Goal: Task Accomplishment & Management: Manage account settings

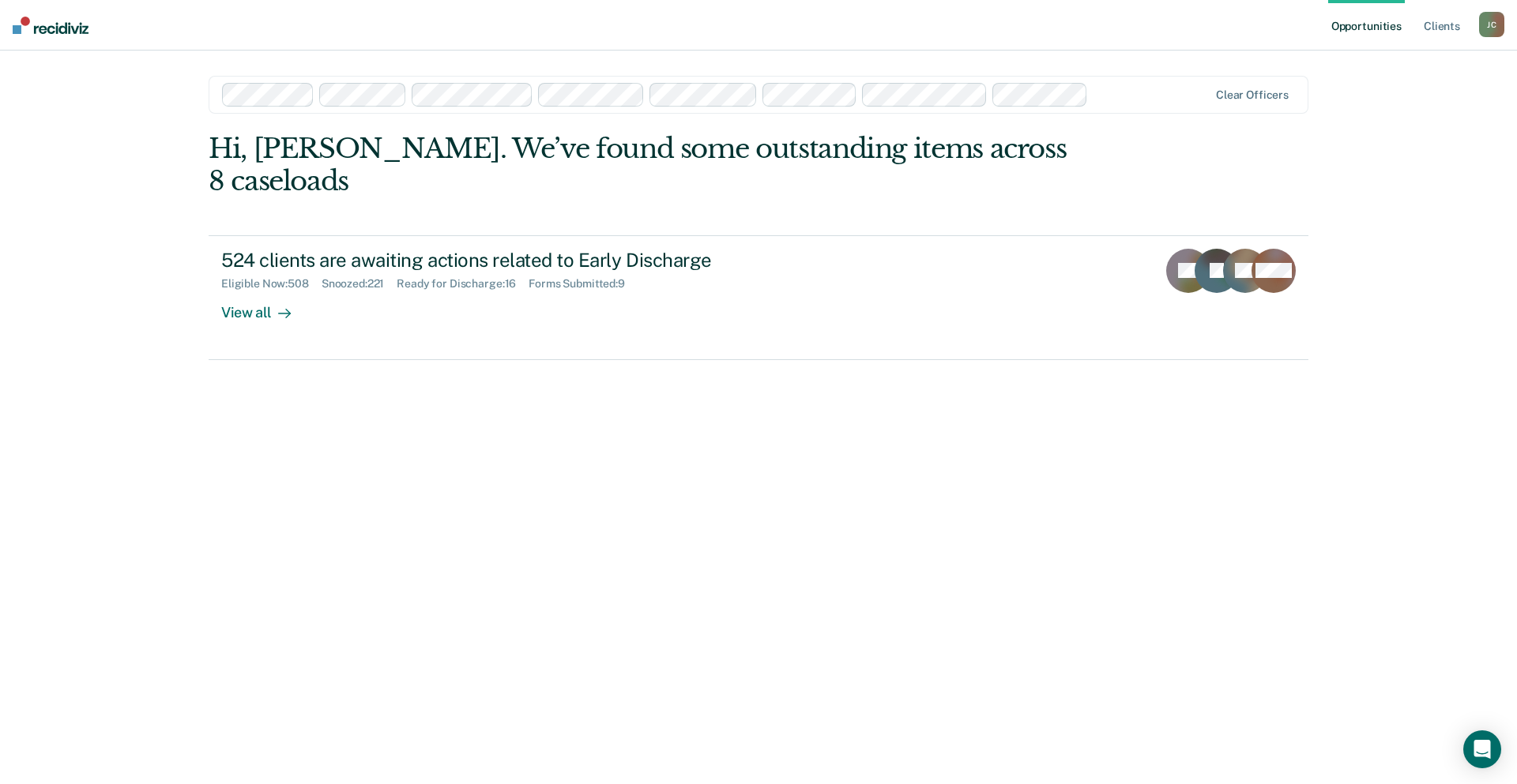
drag, startPoint x: 1264, startPoint y: 93, endPoint x: 1166, endPoint y: 103, distance: 98.5
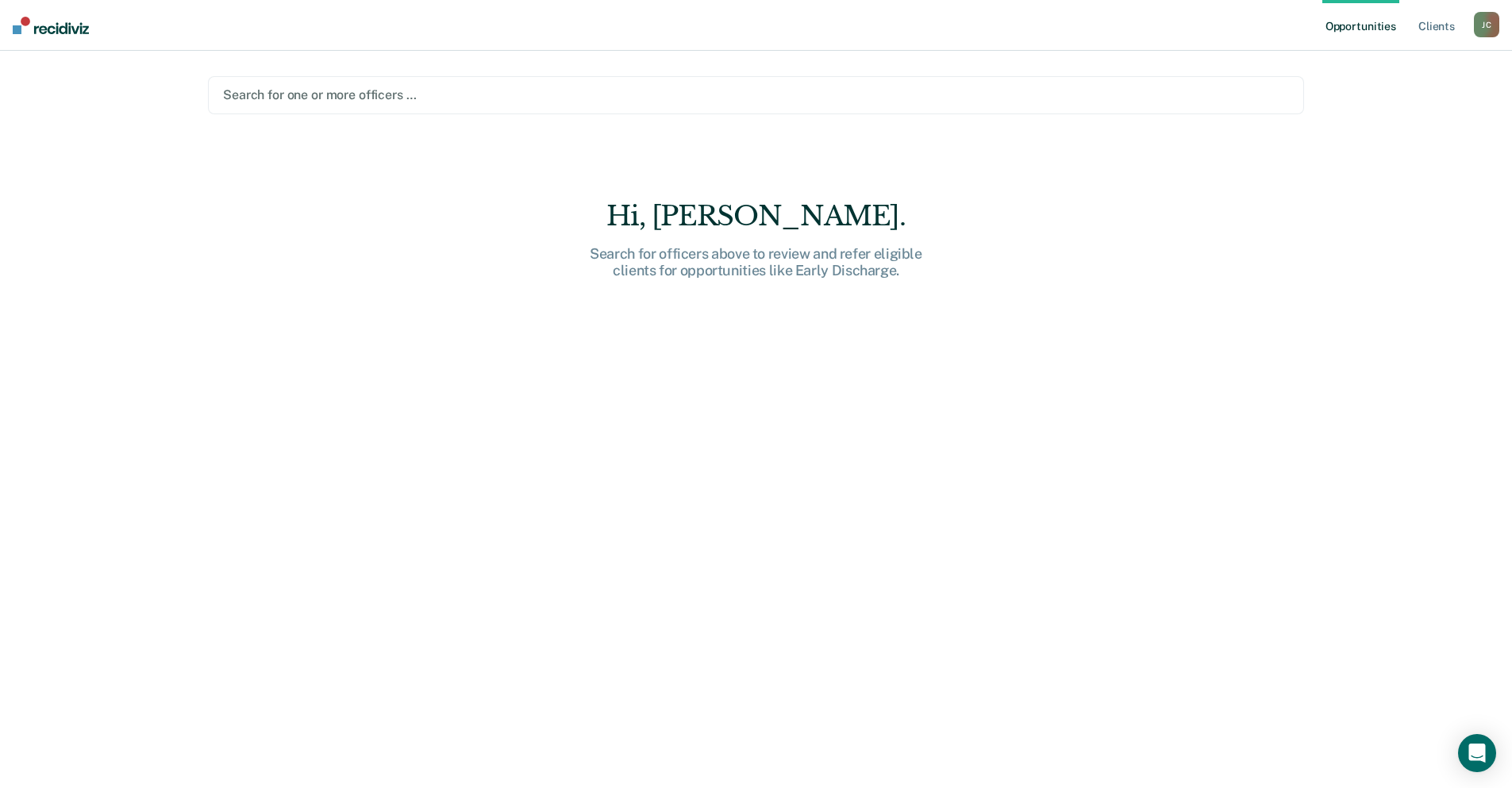
click at [539, 99] on div at bounding box center [756, 95] width 1067 height 18
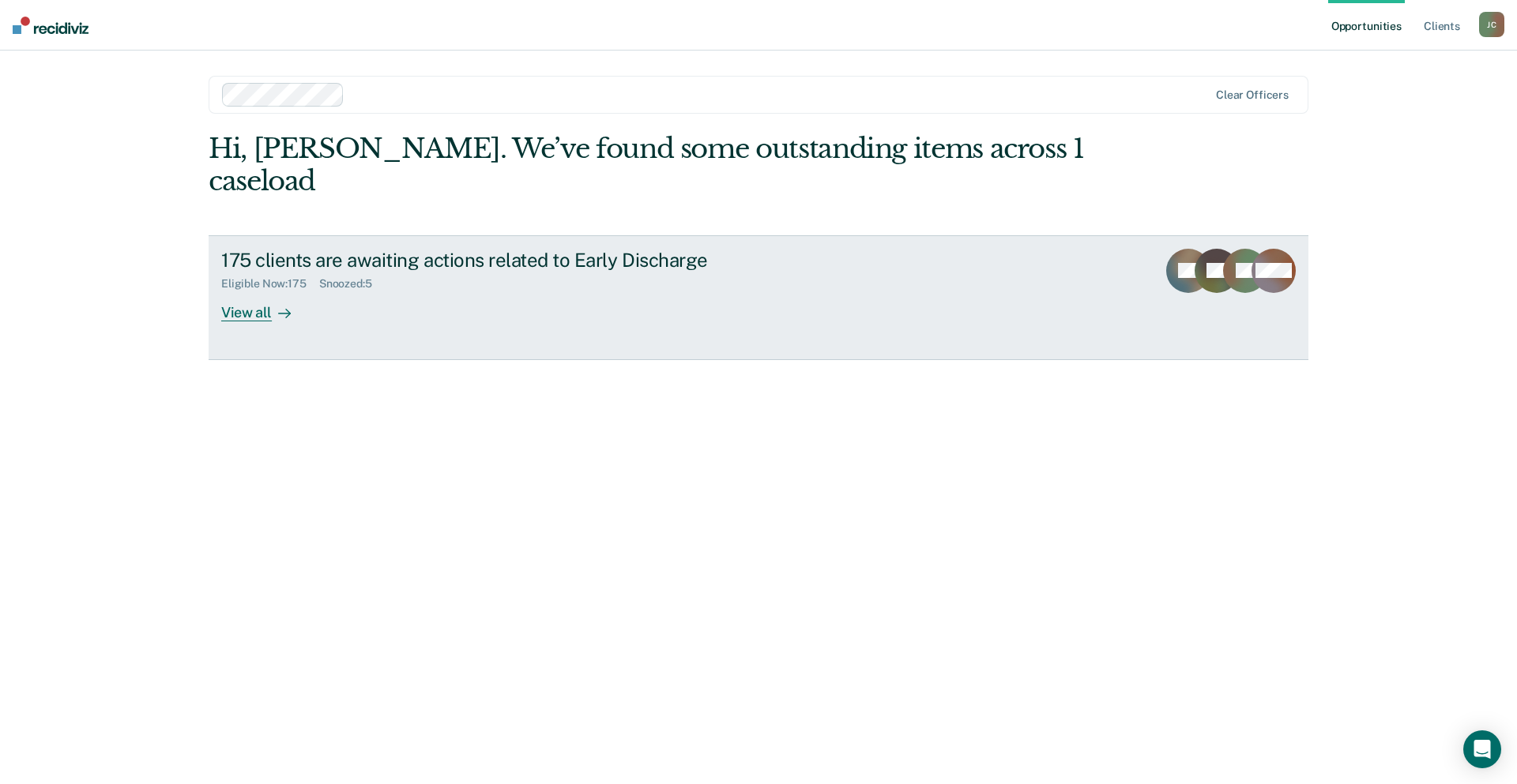
click at [259, 291] on div "View all" at bounding box center [265, 306] width 88 height 31
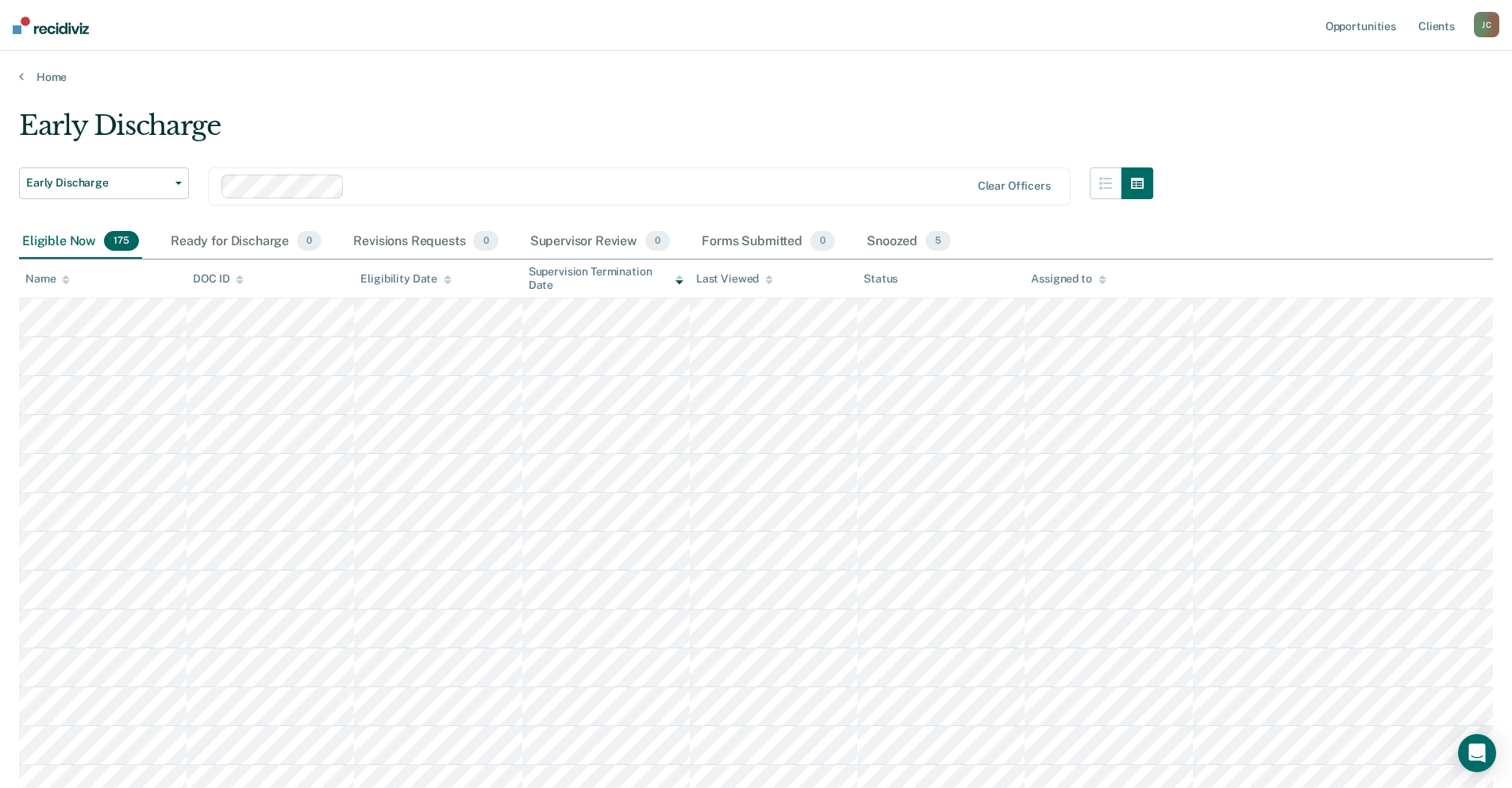
click at [66, 280] on icon at bounding box center [65, 280] width 8 height 11
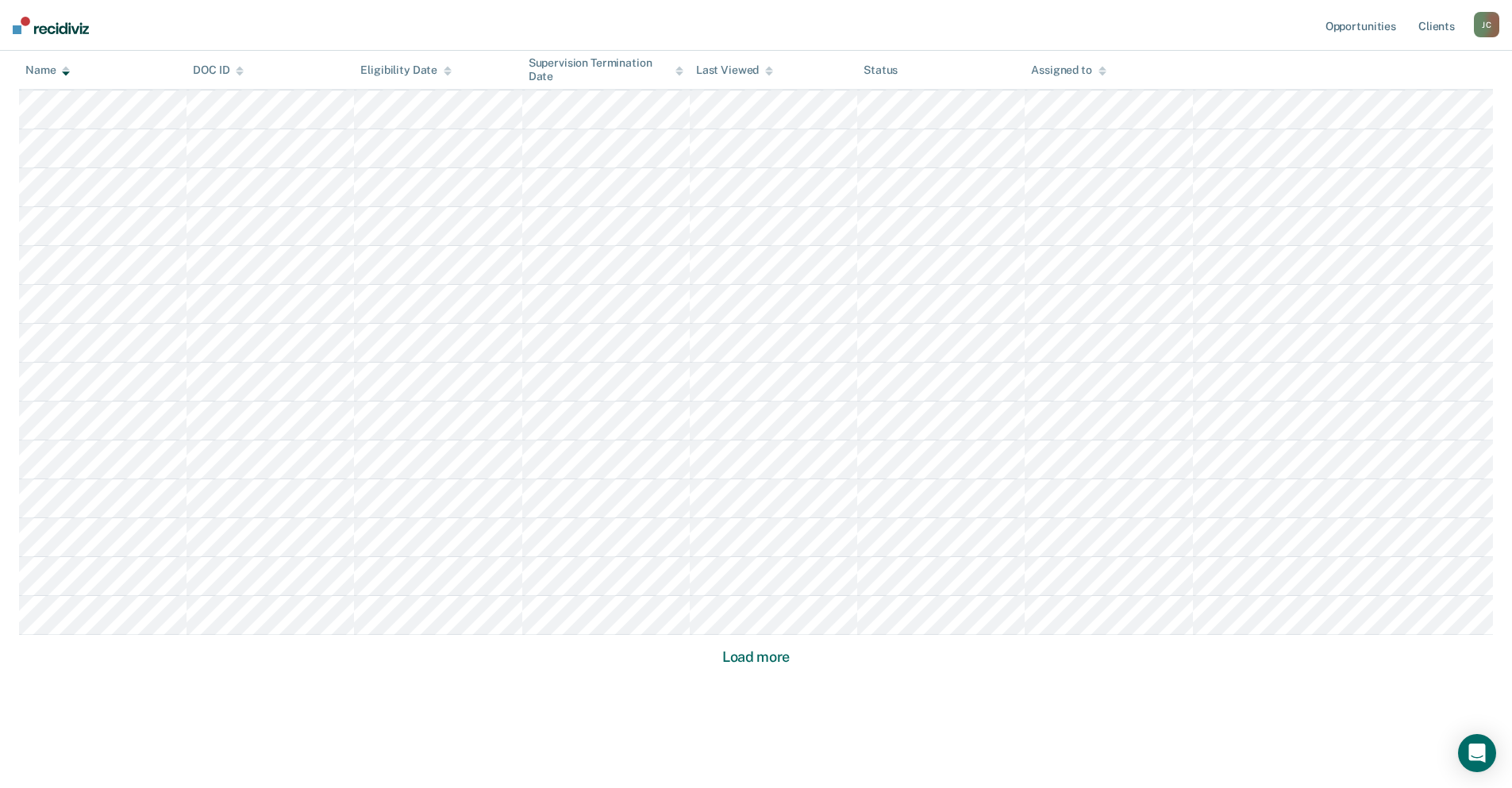
scroll to position [849, 0]
click at [753, 633] on button "Load more" at bounding box center [756, 640] width 77 height 19
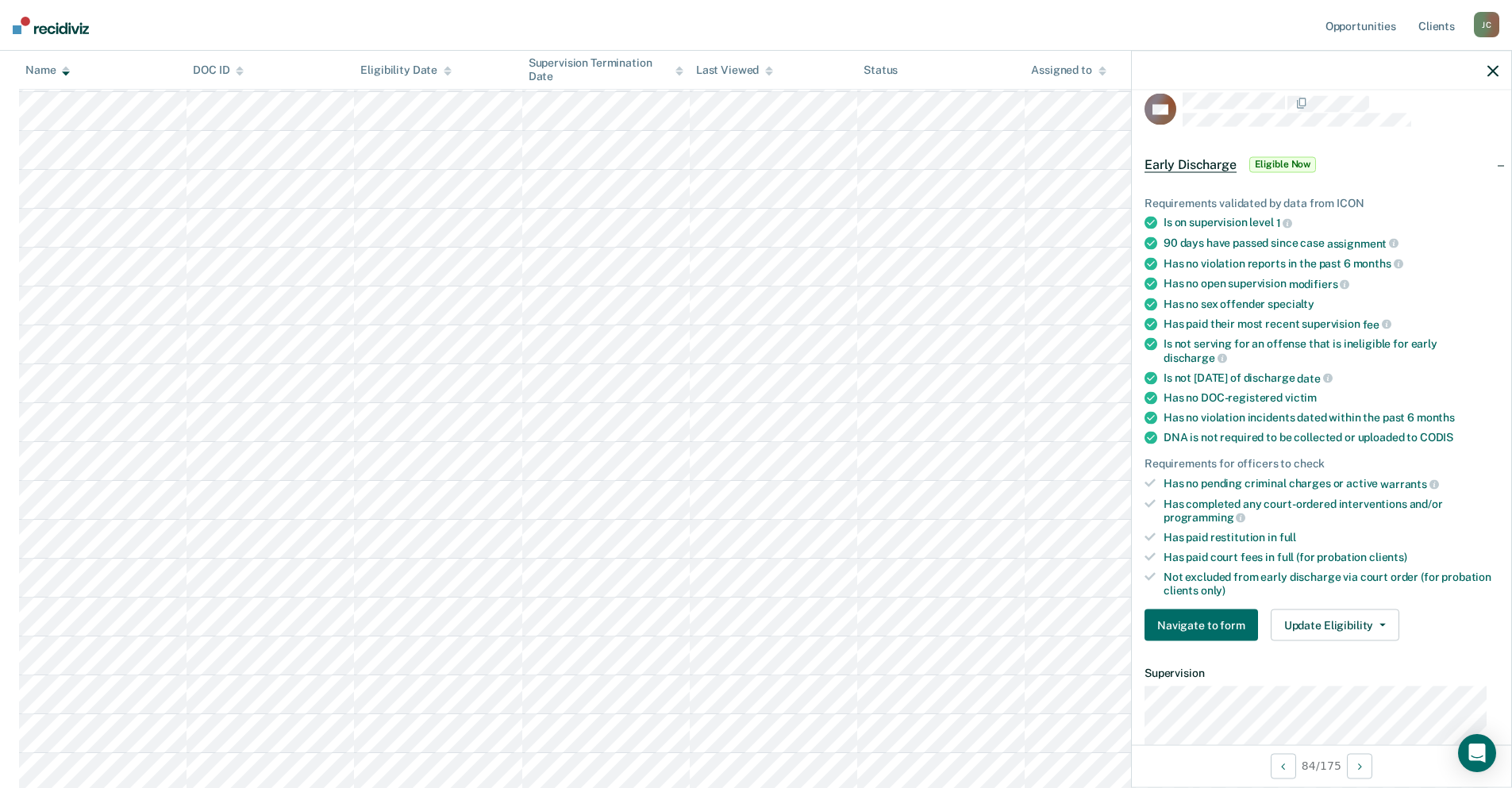
scroll to position [0, 0]
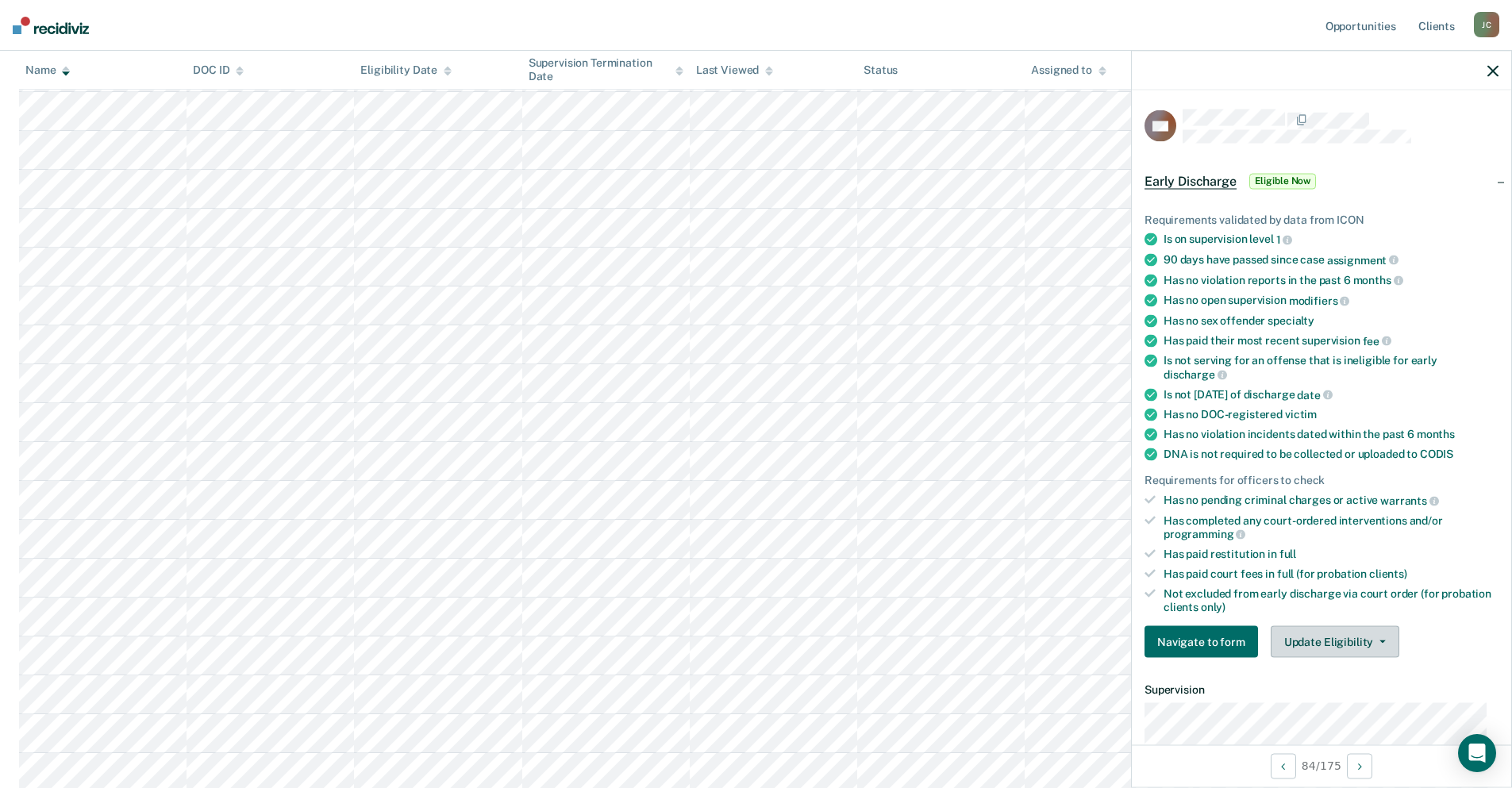
click at [1349, 644] on button "Update Eligibility" at bounding box center [1335, 642] width 128 height 32
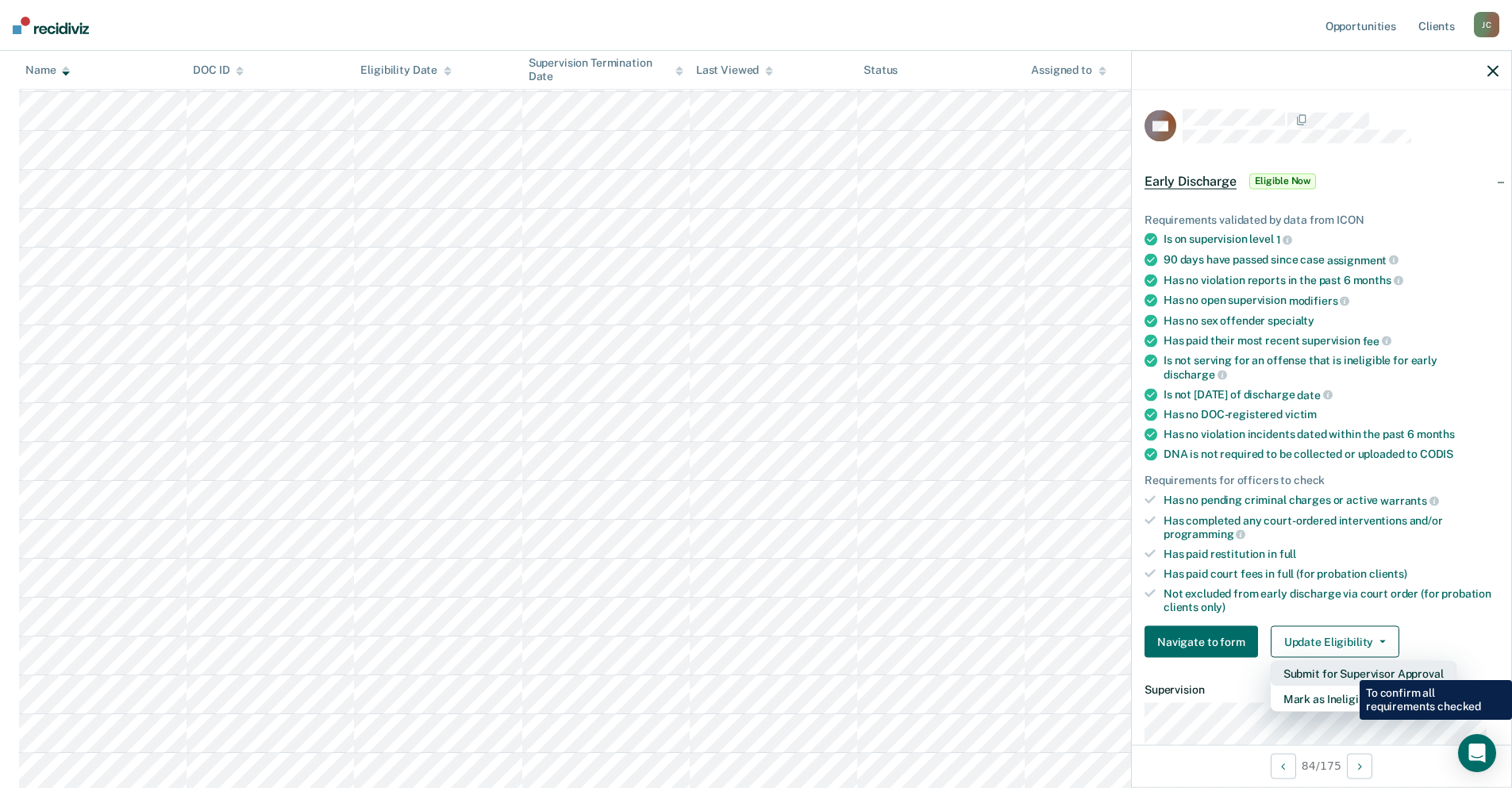
click at [1348, 669] on button "Submit for Supervisor Approval" at bounding box center [1364, 674] width 185 height 25
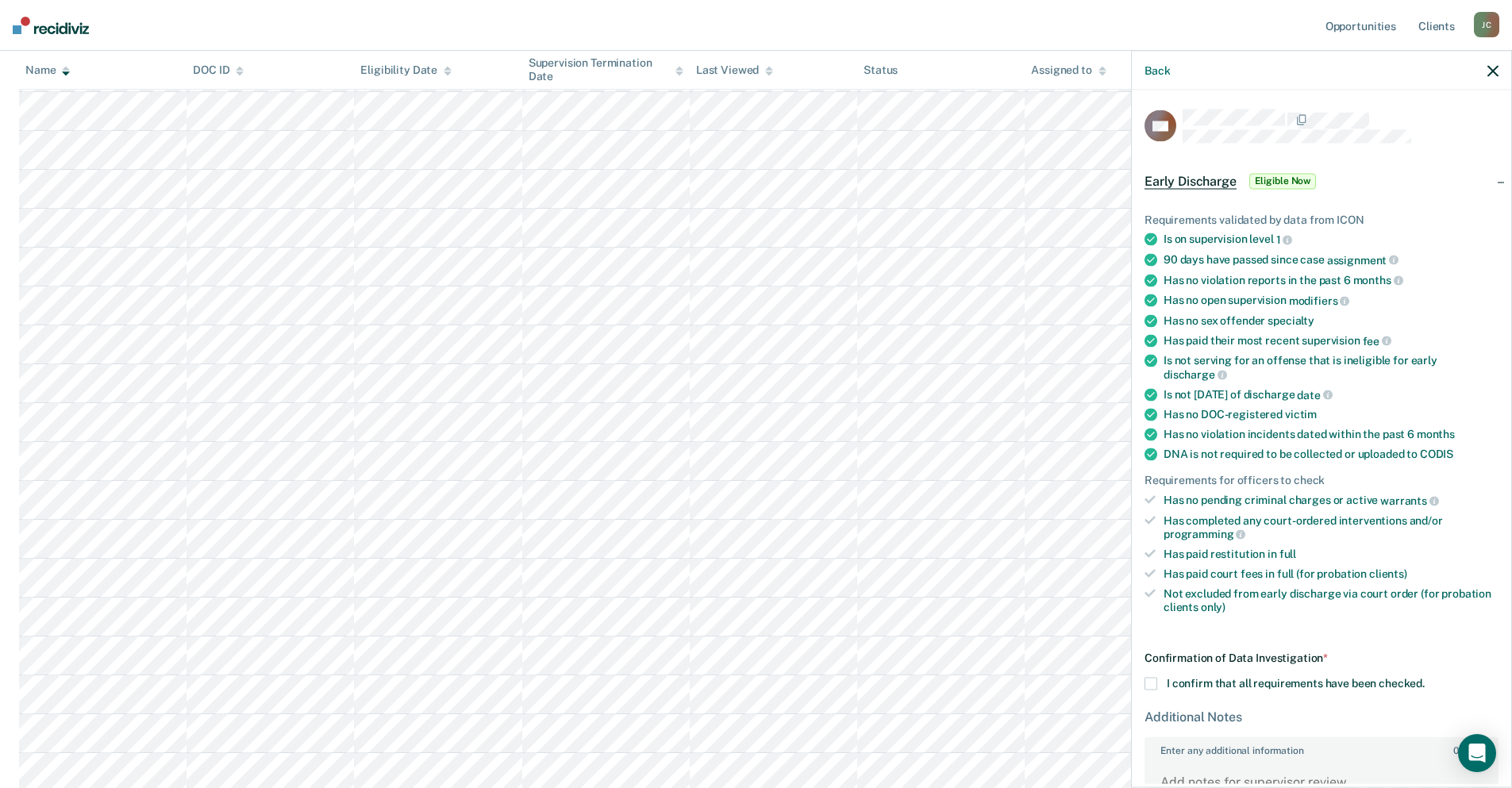
click at [1158, 684] on label "I confirm that all requirements have been checked." at bounding box center [1321, 684] width 354 height 12
click at [1425, 678] on input "I confirm that all requirements have been checked." at bounding box center [1425, 678] width 0 height 0
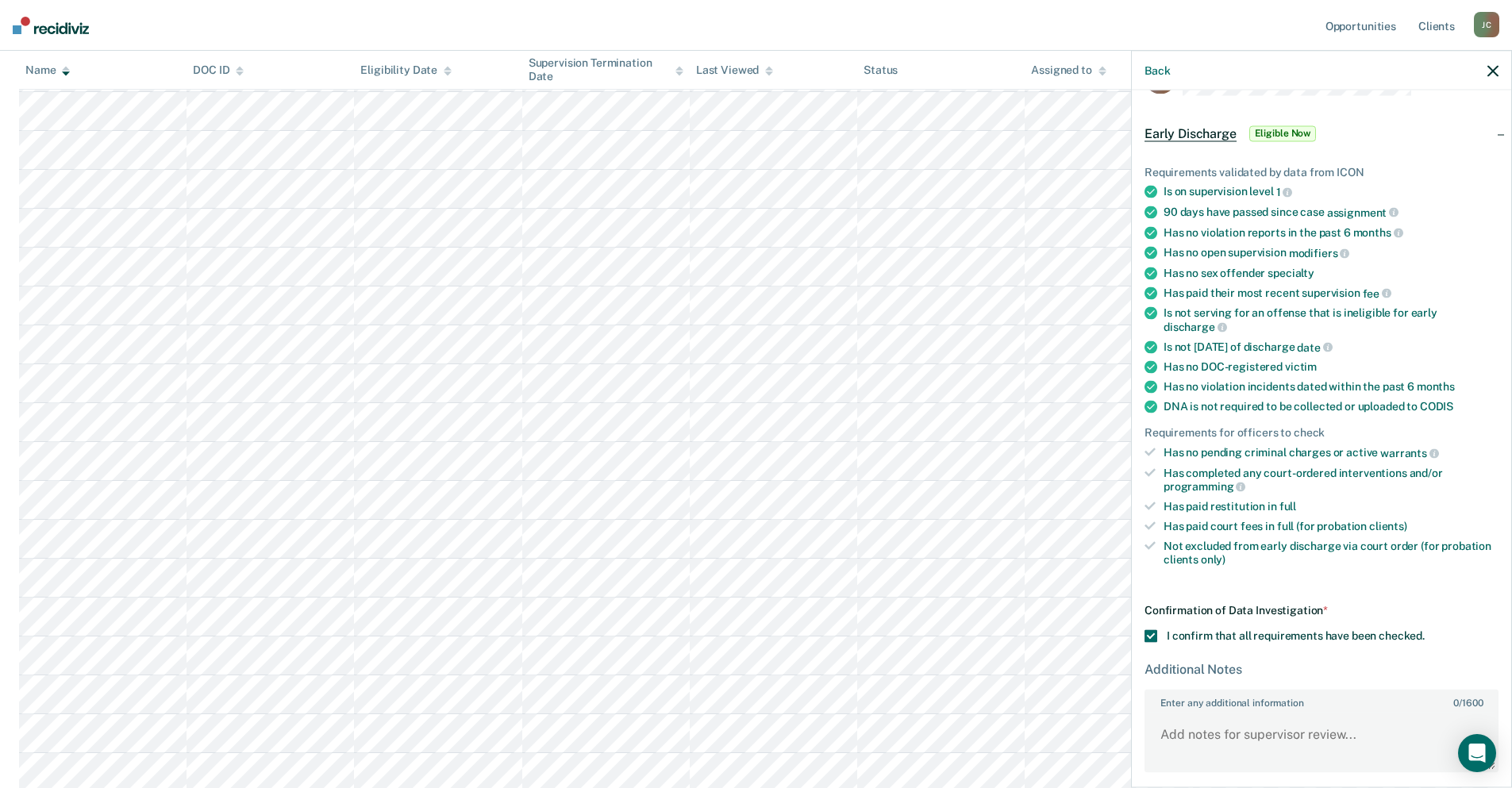
scroll to position [108, 0]
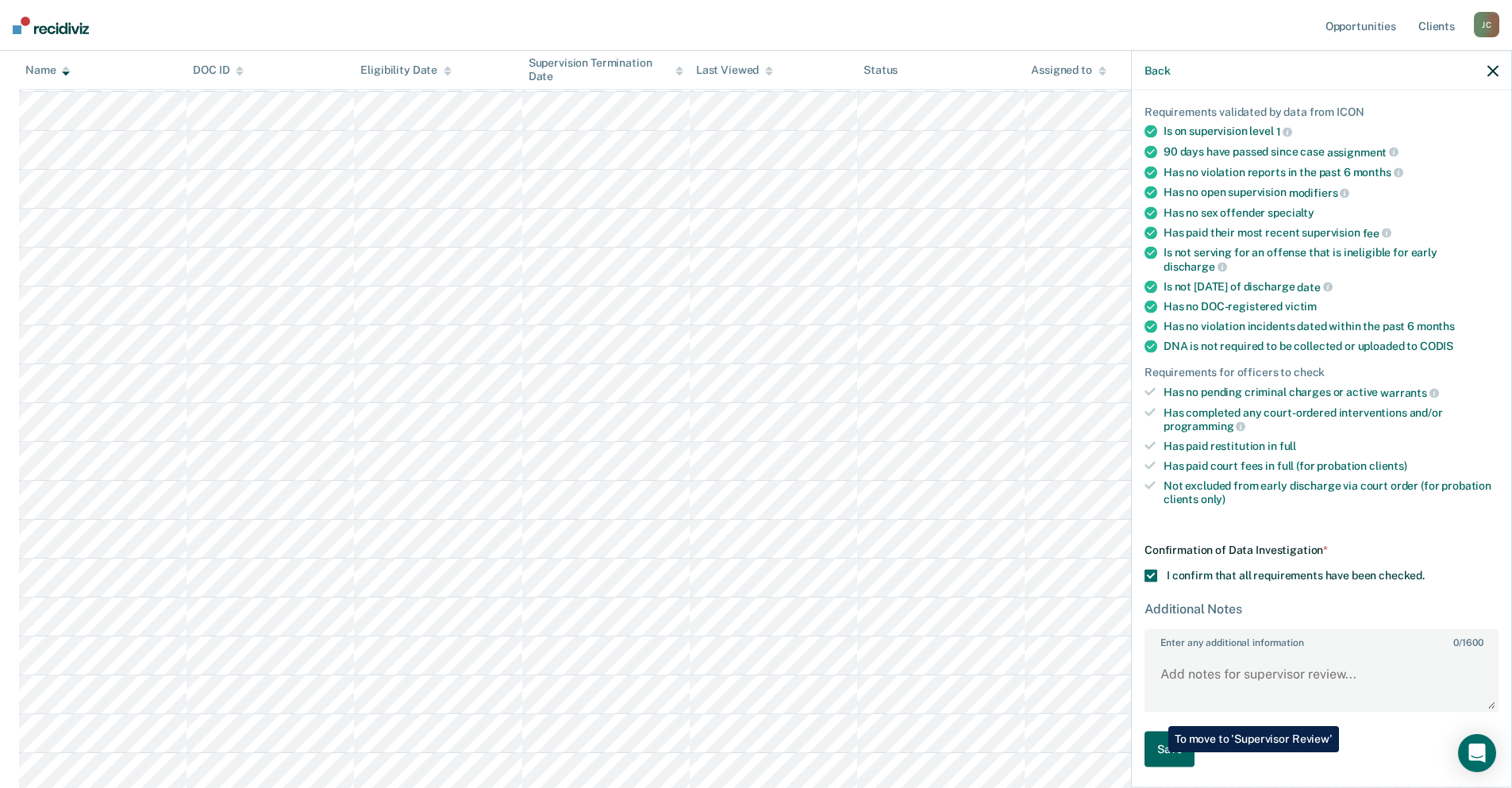
click at [1157, 753] on button "Save" at bounding box center [1169, 749] width 50 height 36
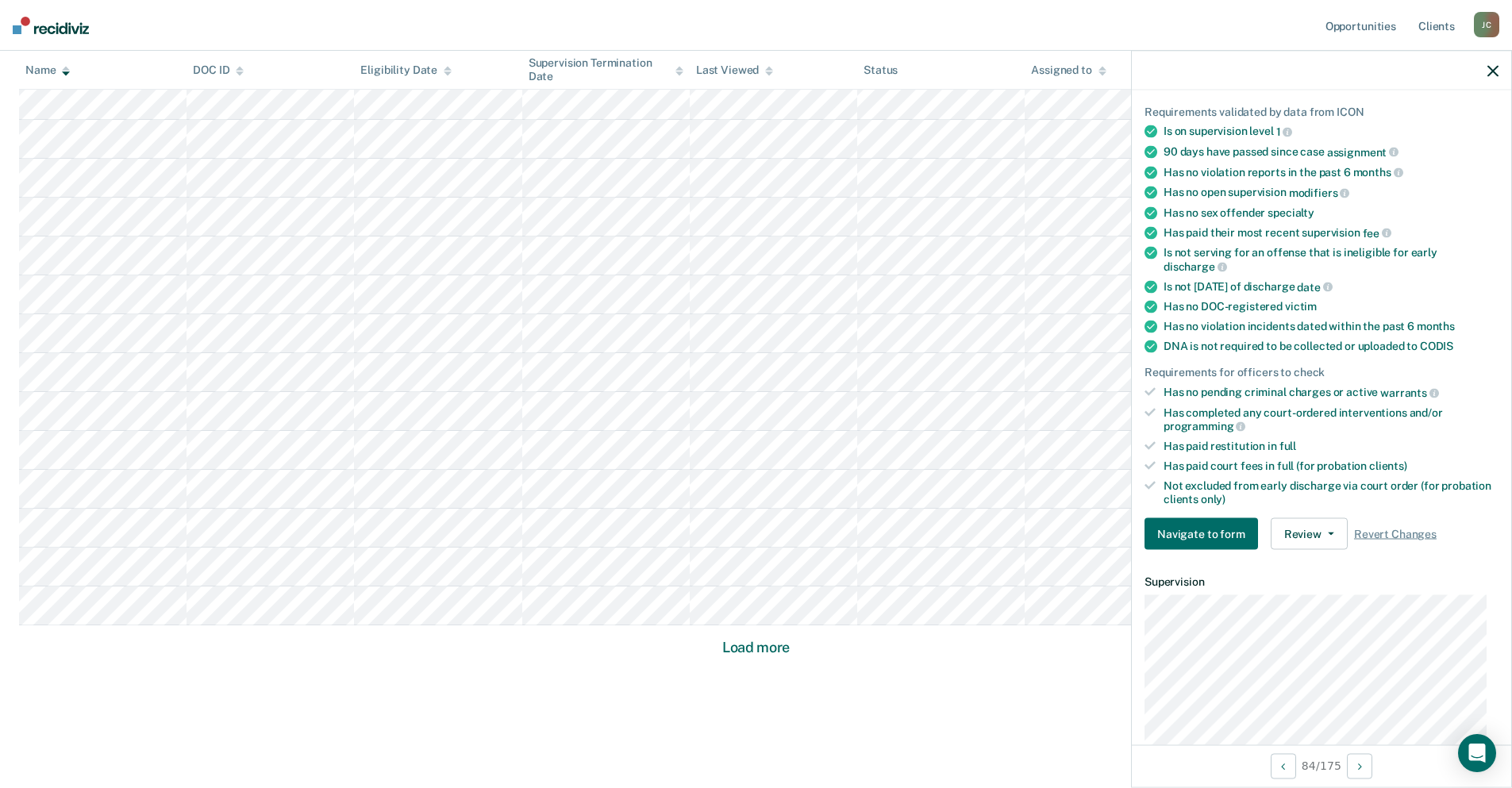
scroll to position [2015, 0]
click at [765, 633] on button "Load more" at bounding box center [756, 640] width 77 height 19
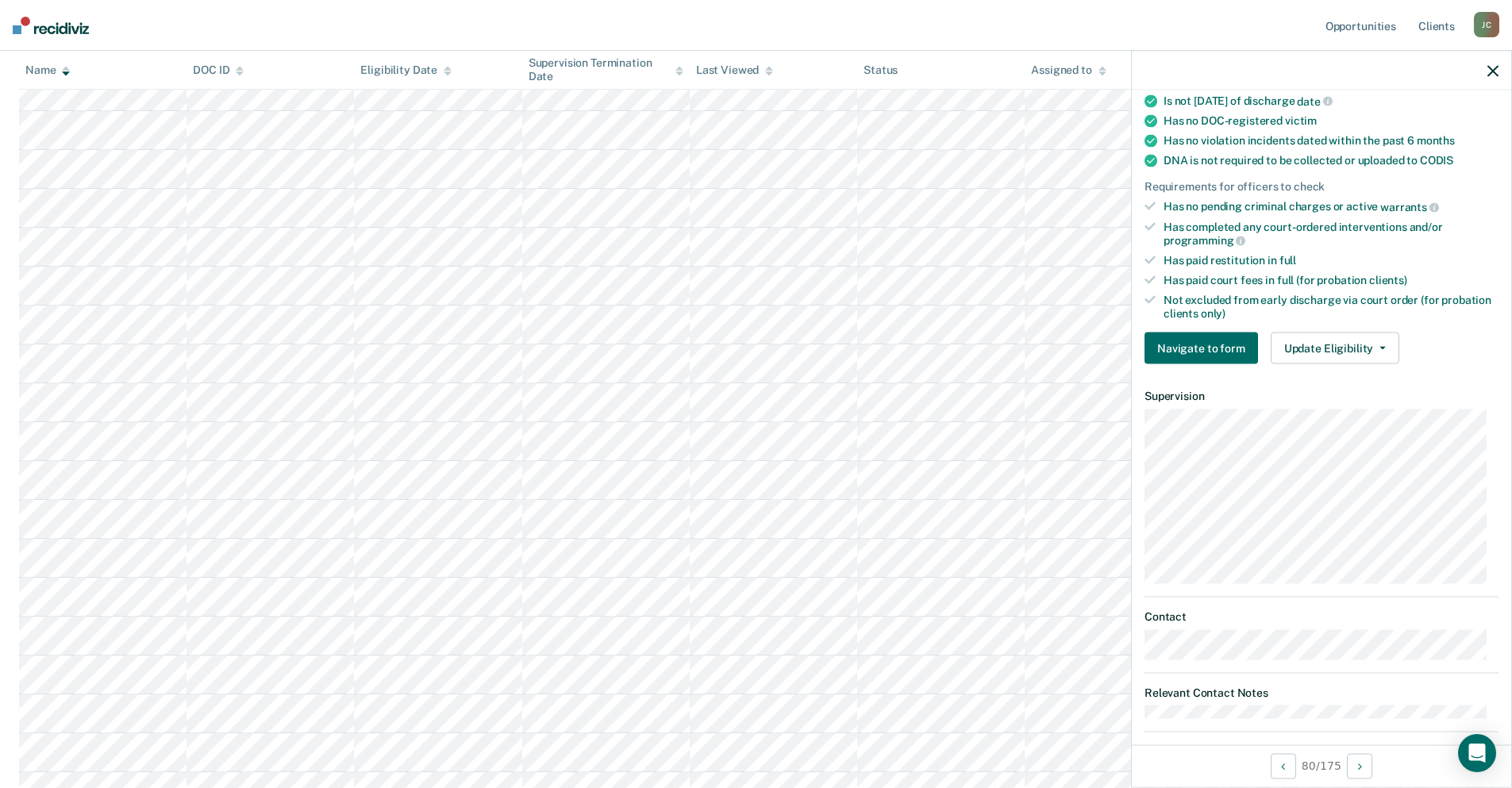
scroll to position [311, 0]
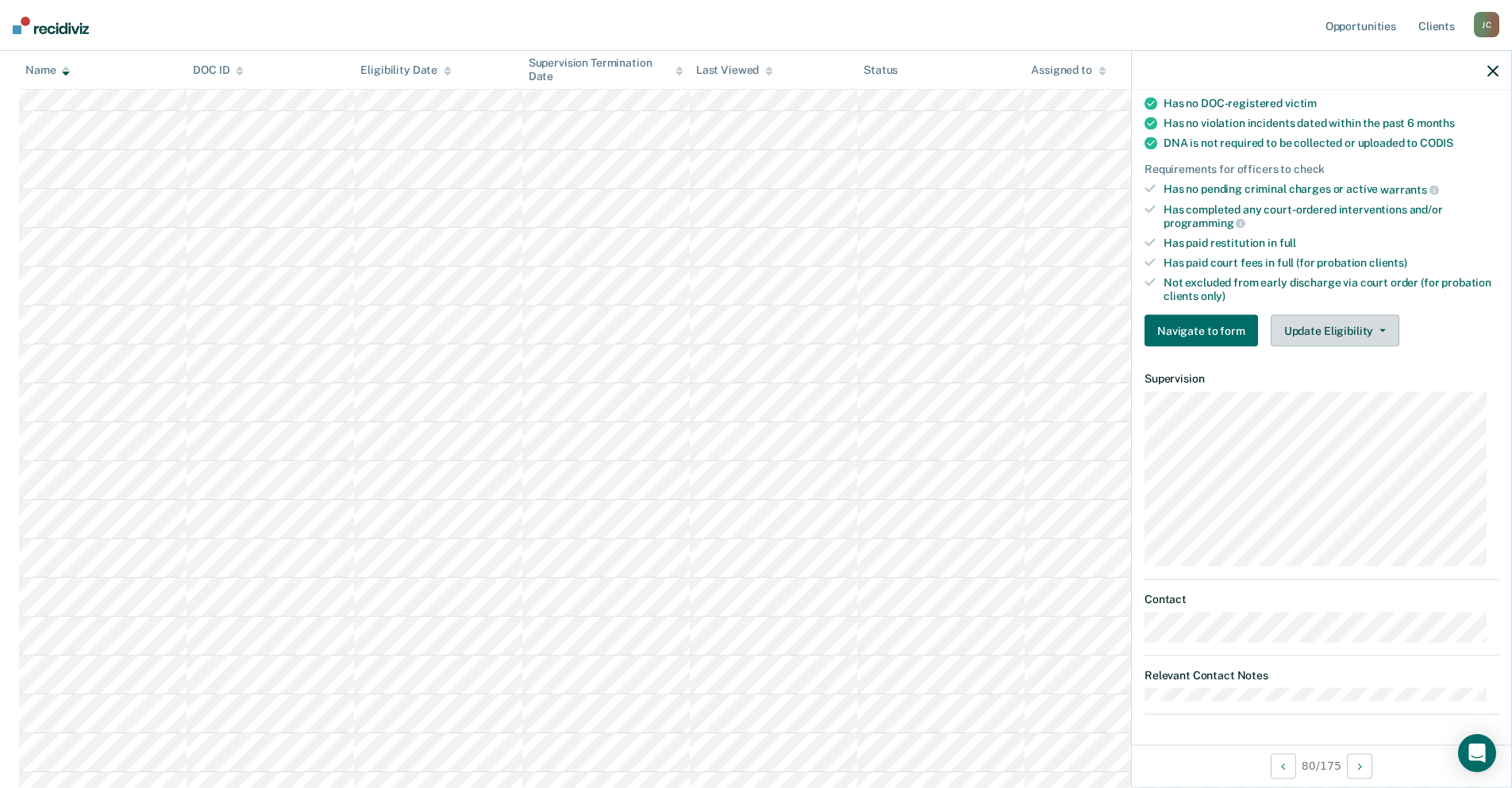
click at [1335, 340] on button "Update Eligibility" at bounding box center [1335, 331] width 128 height 32
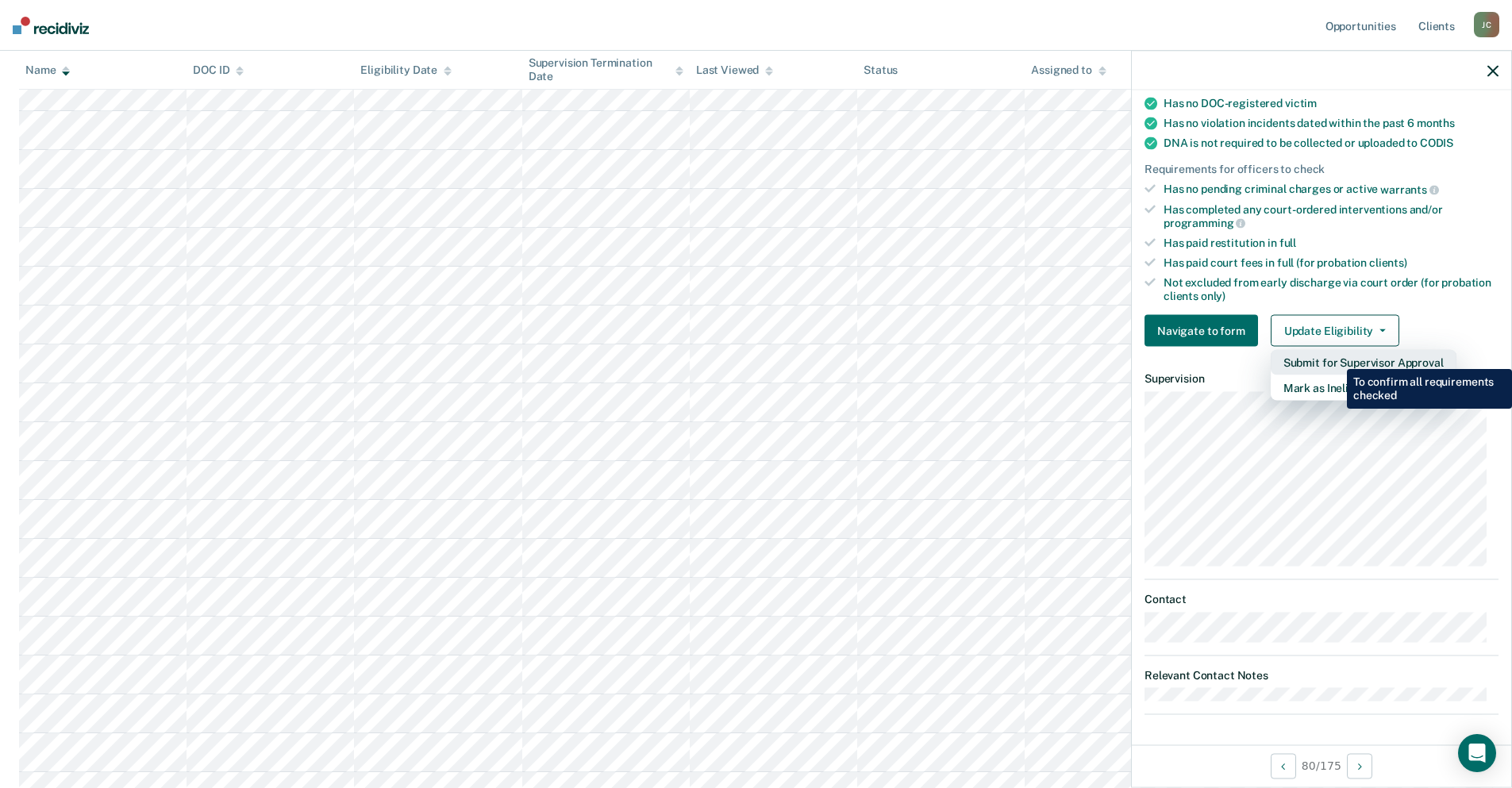
click at [1335, 358] on button "Submit for Supervisor Approval" at bounding box center [1364, 363] width 185 height 25
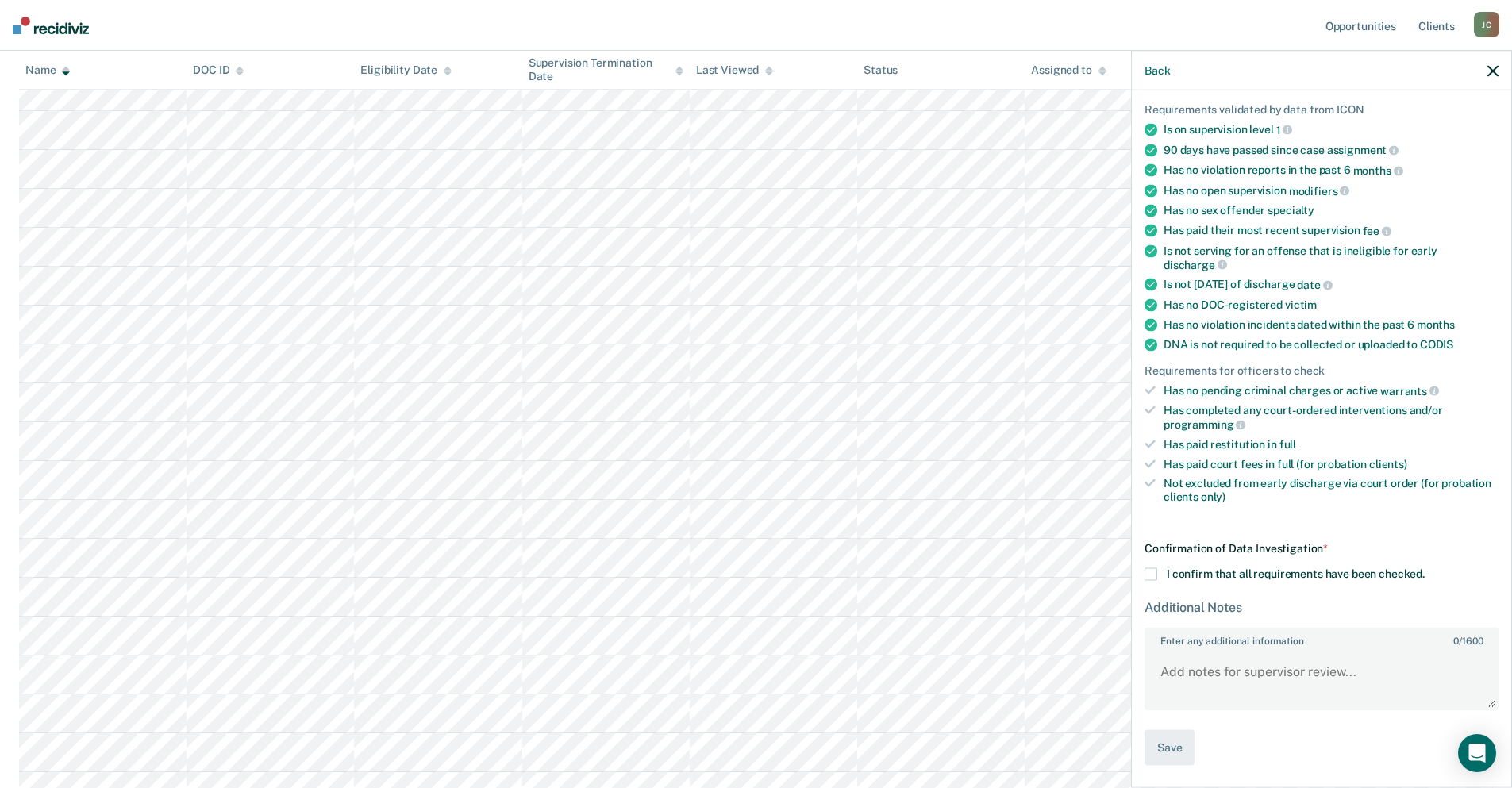
scroll to position [108, 0]
click at [1158, 572] on label "I confirm that all requirements have been checked." at bounding box center [1321, 574] width 354 height 12
click at [1425, 568] on input "I confirm that all requirements have been checked." at bounding box center [1425, 568] width 0 height 0
click at [1173, 754] on button "Save" at bounding box center [1169, 749] width 50 height 36
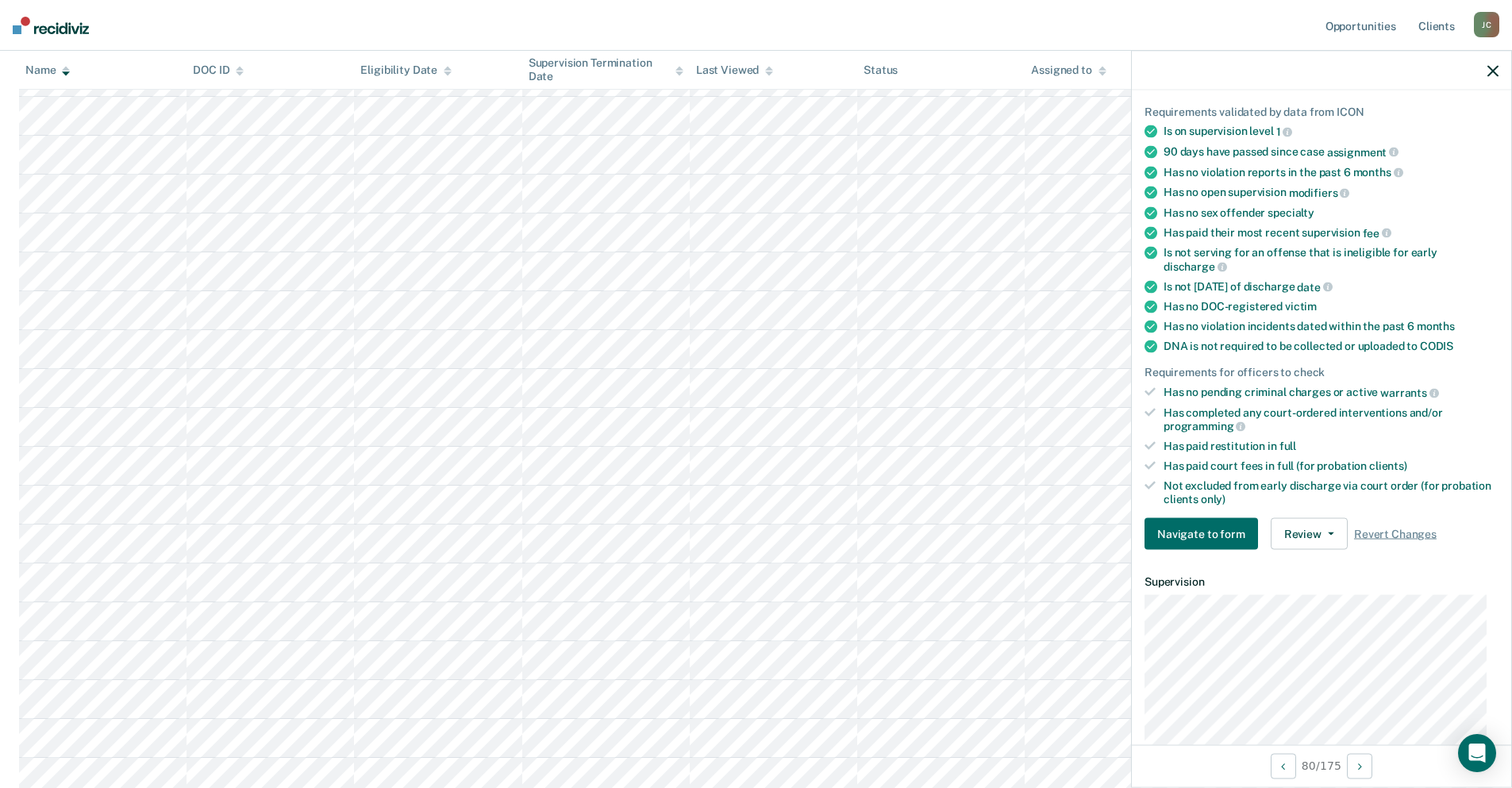
scroll to position [3183, 0]
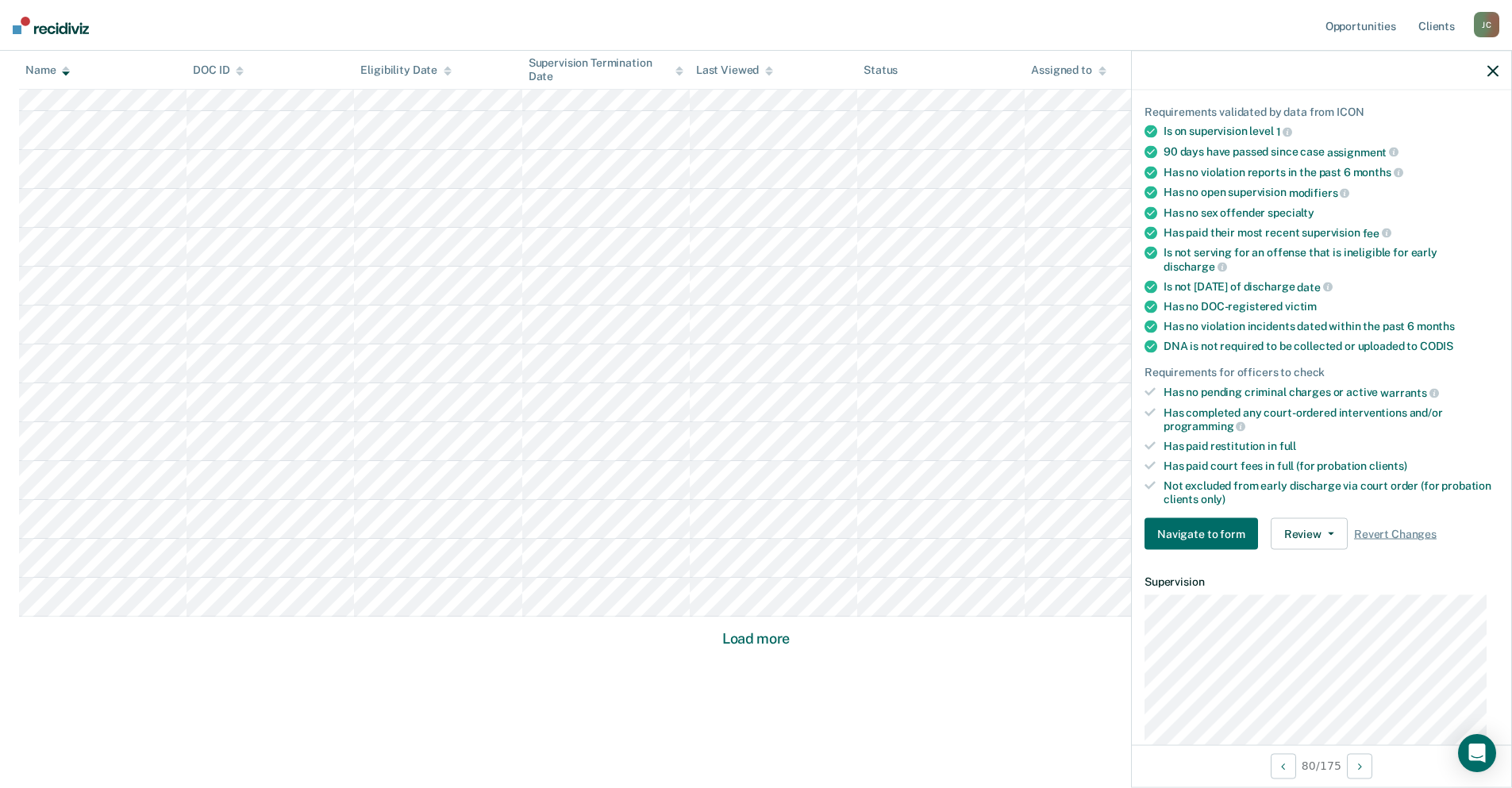
click at [743, 639] on button "Load more" at bounding box center [756, 640] width 77 height 19
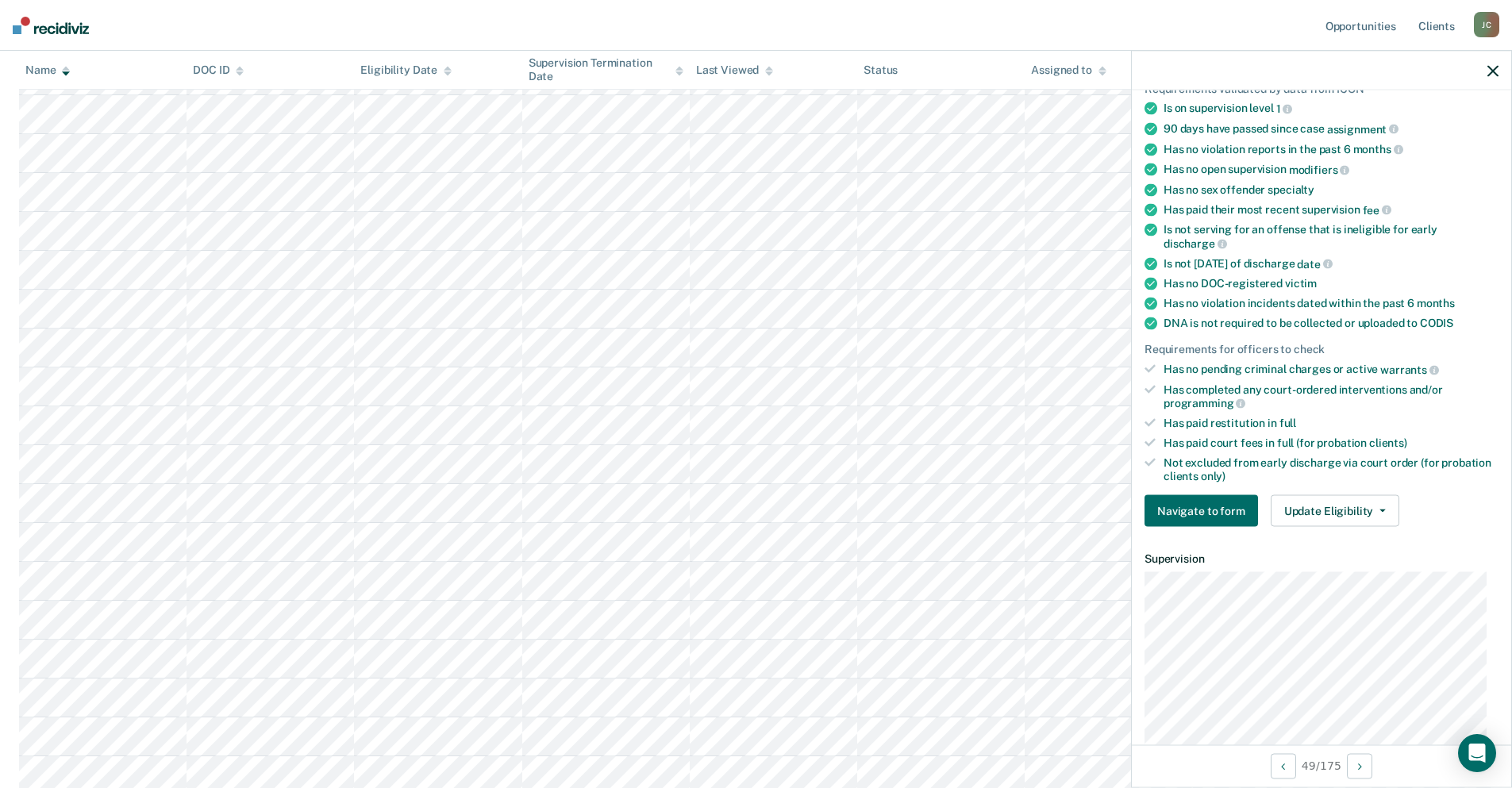
scroll to position [159, 0]
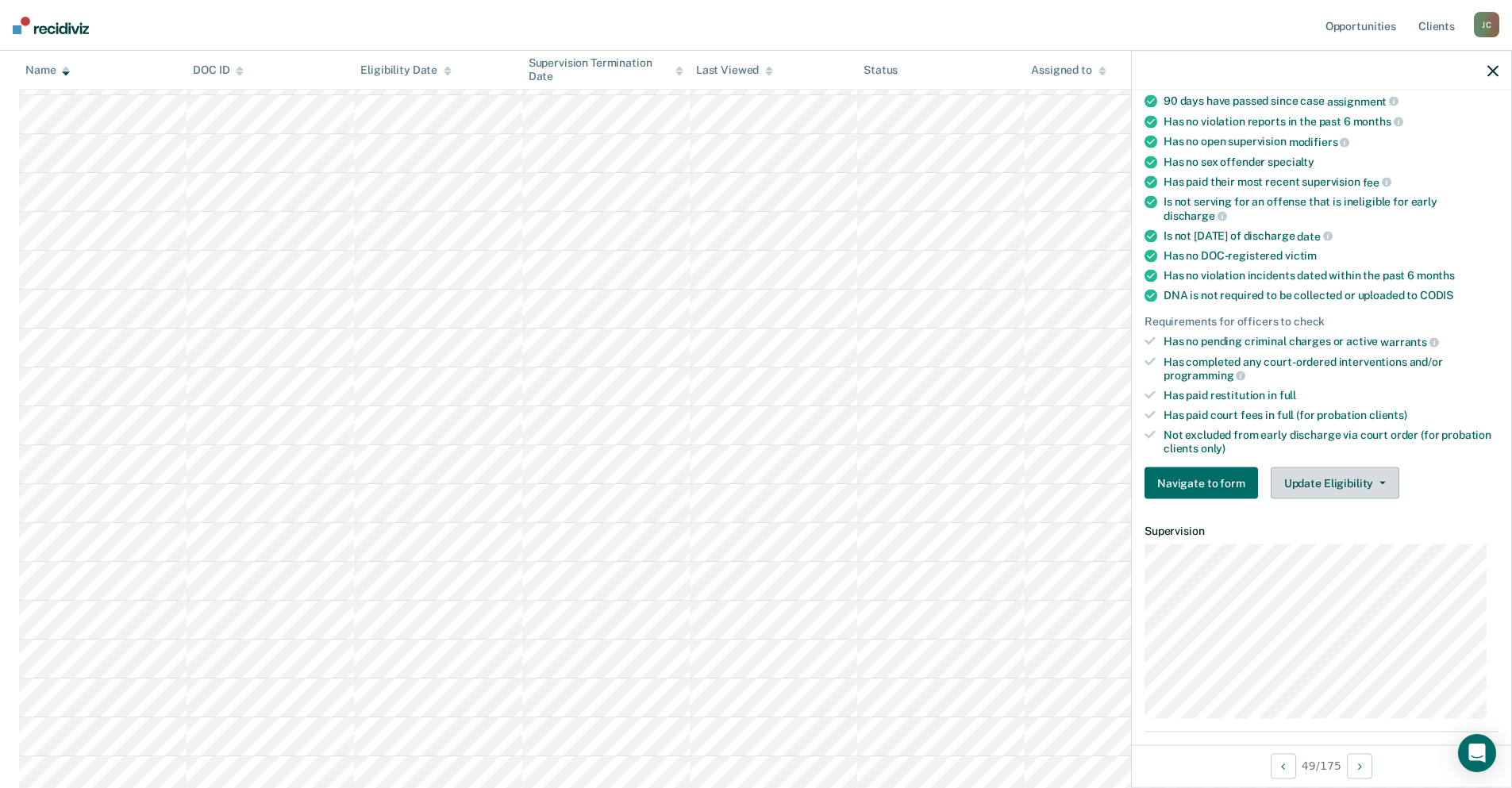
drag, startPoint x: 1319, startPoint y: 486, endPoint x: 1319, endPoint y: 497, distance: 11.0
click at [1319, 486] on button "Update Eligibility" at bounding box center [1335, 483] width 128 height 32
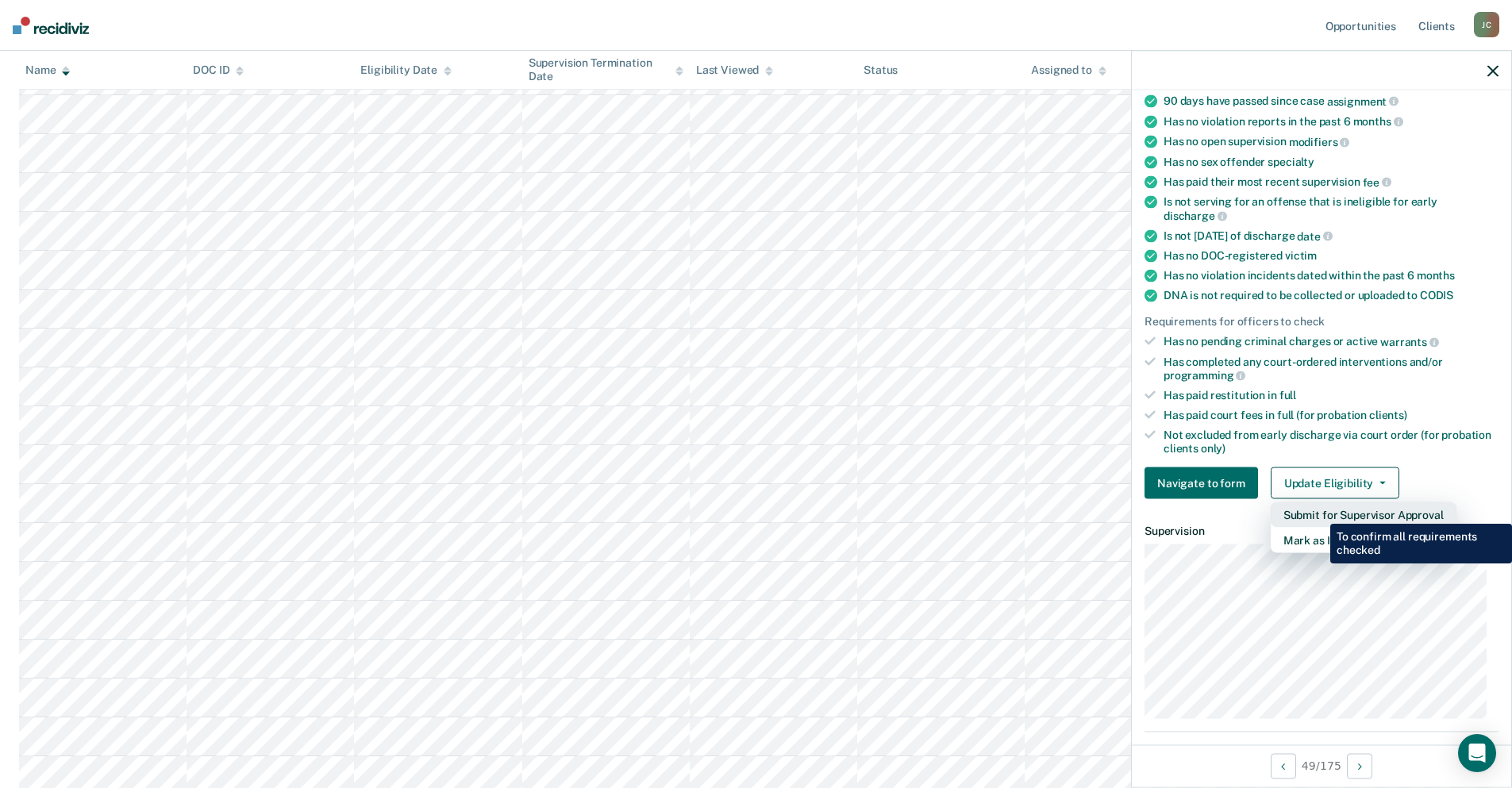
click at [1319, 512] on button "Submit for Supervisor Approval" at bounding box center [1364, 515] width 185 height 25
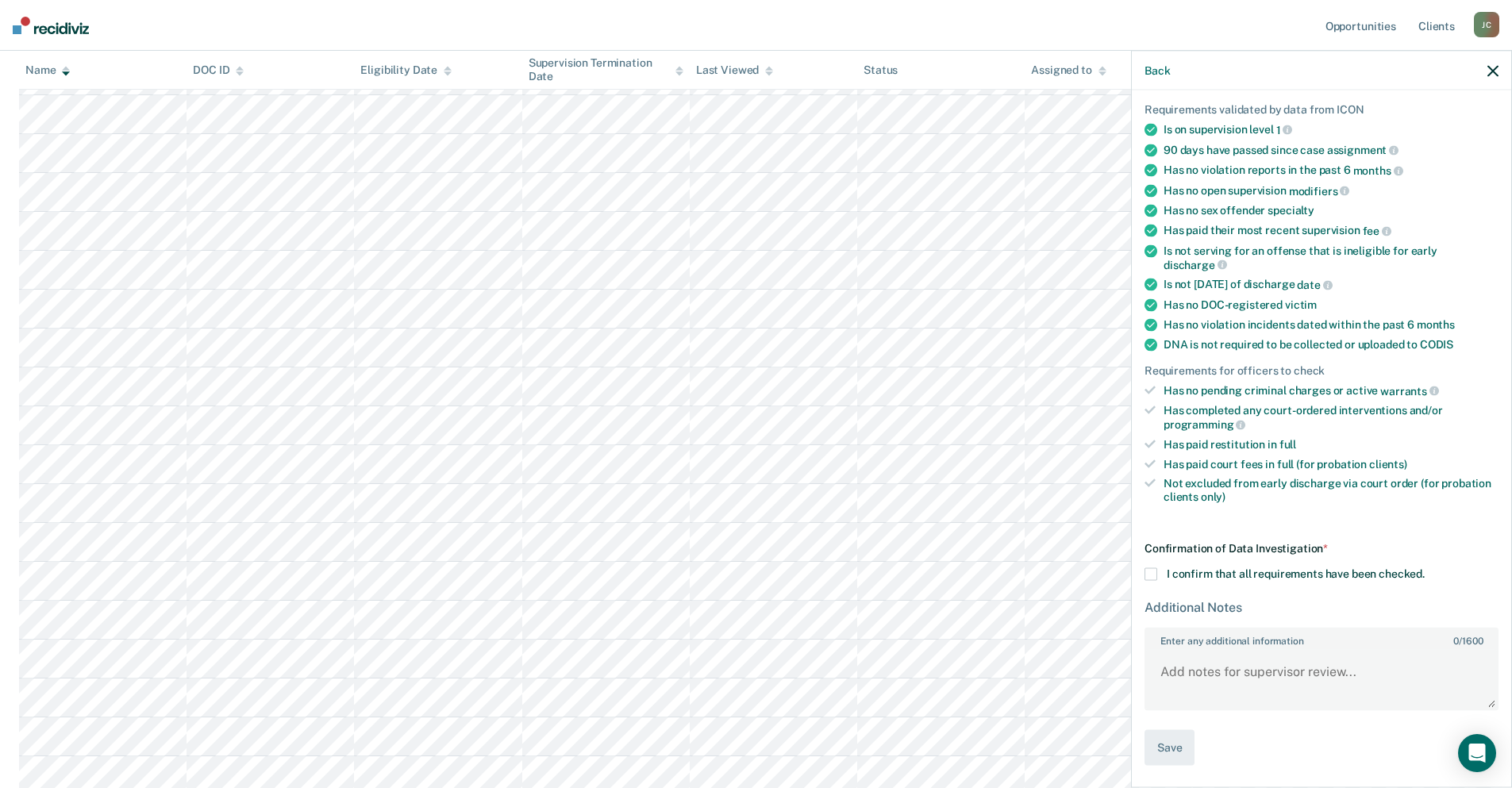
click at [1154, 570] on span at bounding box center [1151, 574] width 12 height 12
click at [1425, 568] on input "I confirm that all requirements have been checked." at bounding box center [1425, 568] width 0 height 0
click at [1184, 742] on button "Save" at bounding box center [1169, 749] width 50 height 36
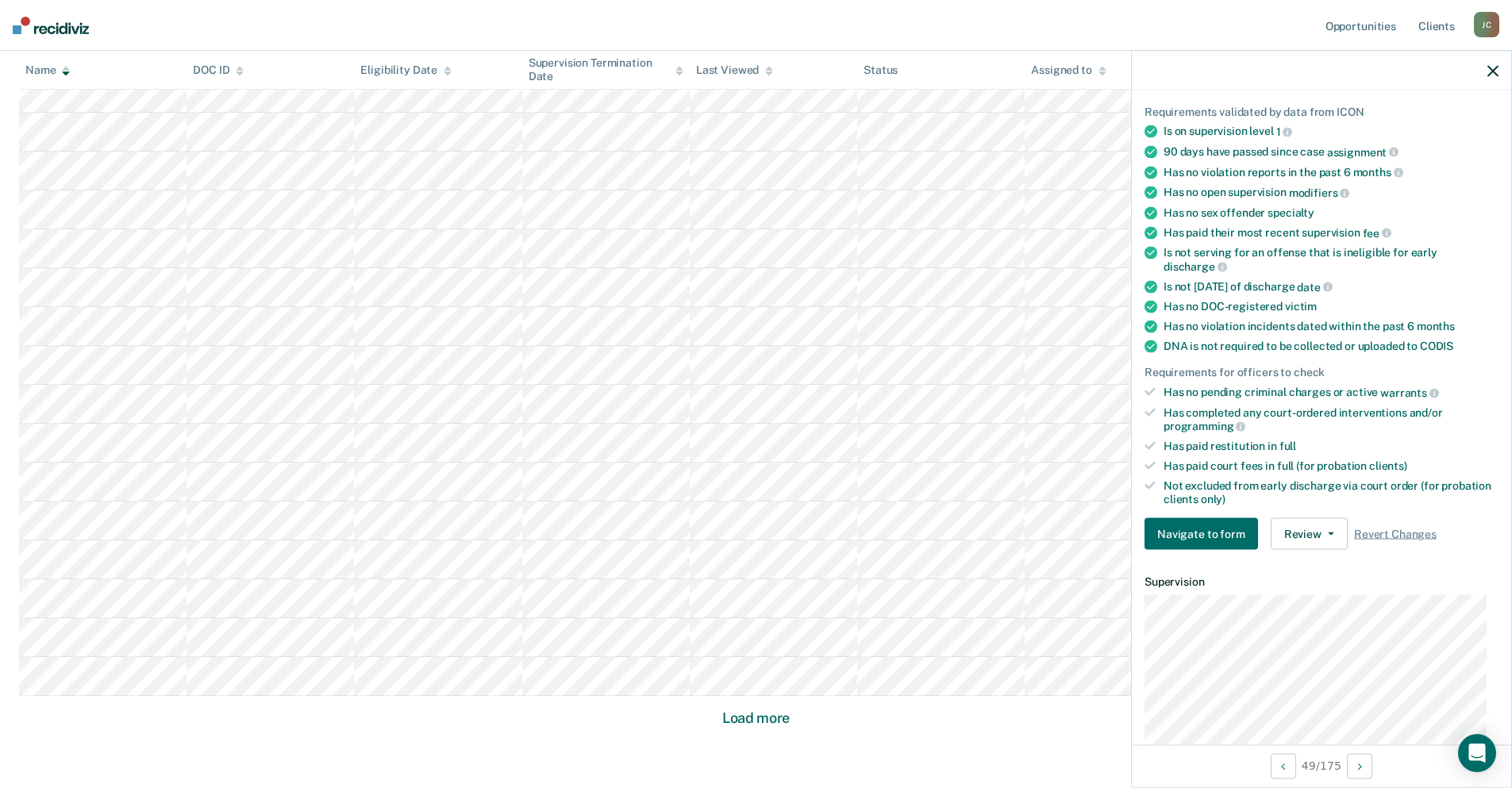
scroll to position [4349, 0]
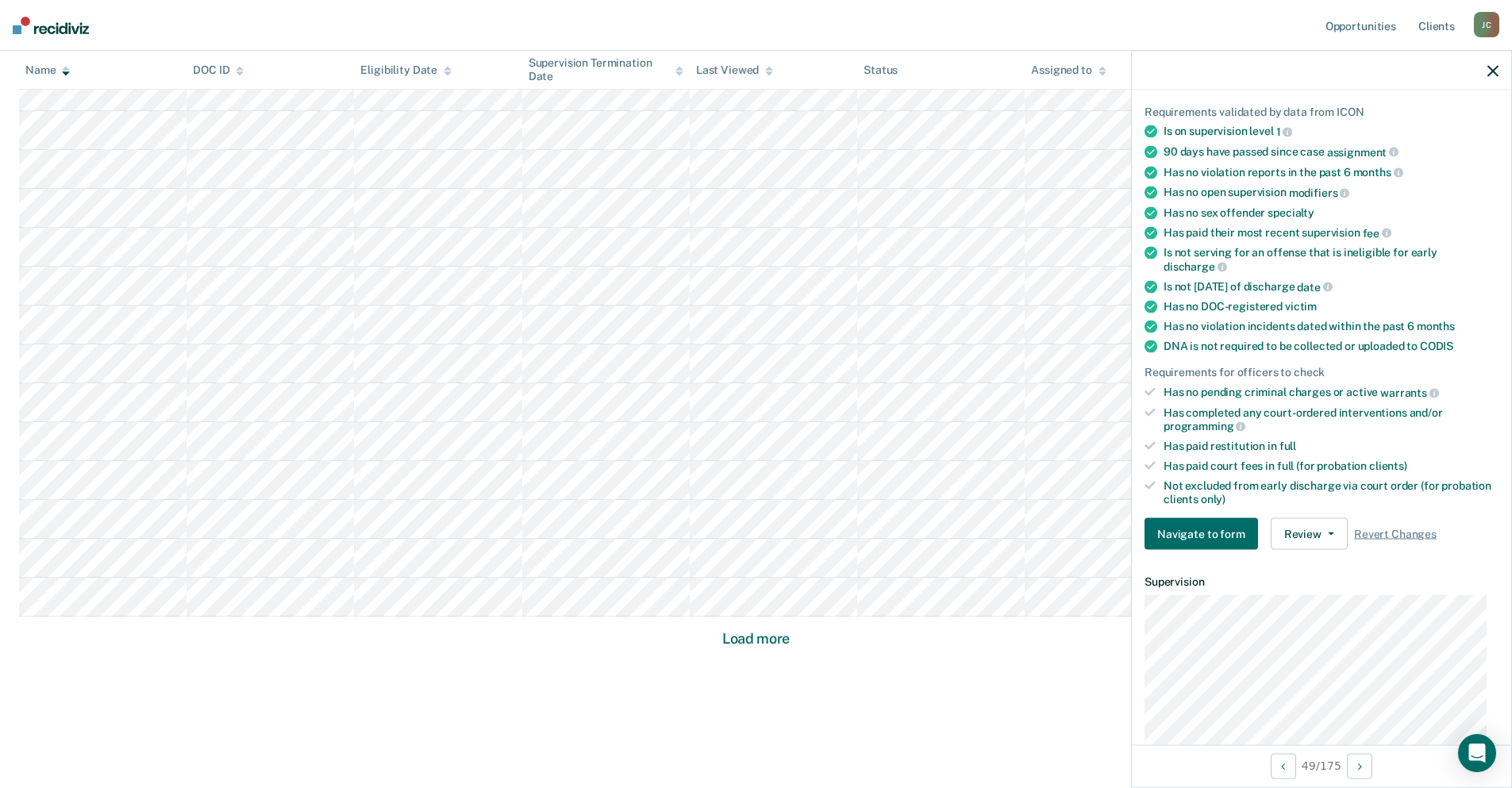
click at [774, 640] on button "Load more" at bounding box center [756, 640] width 77 height 19
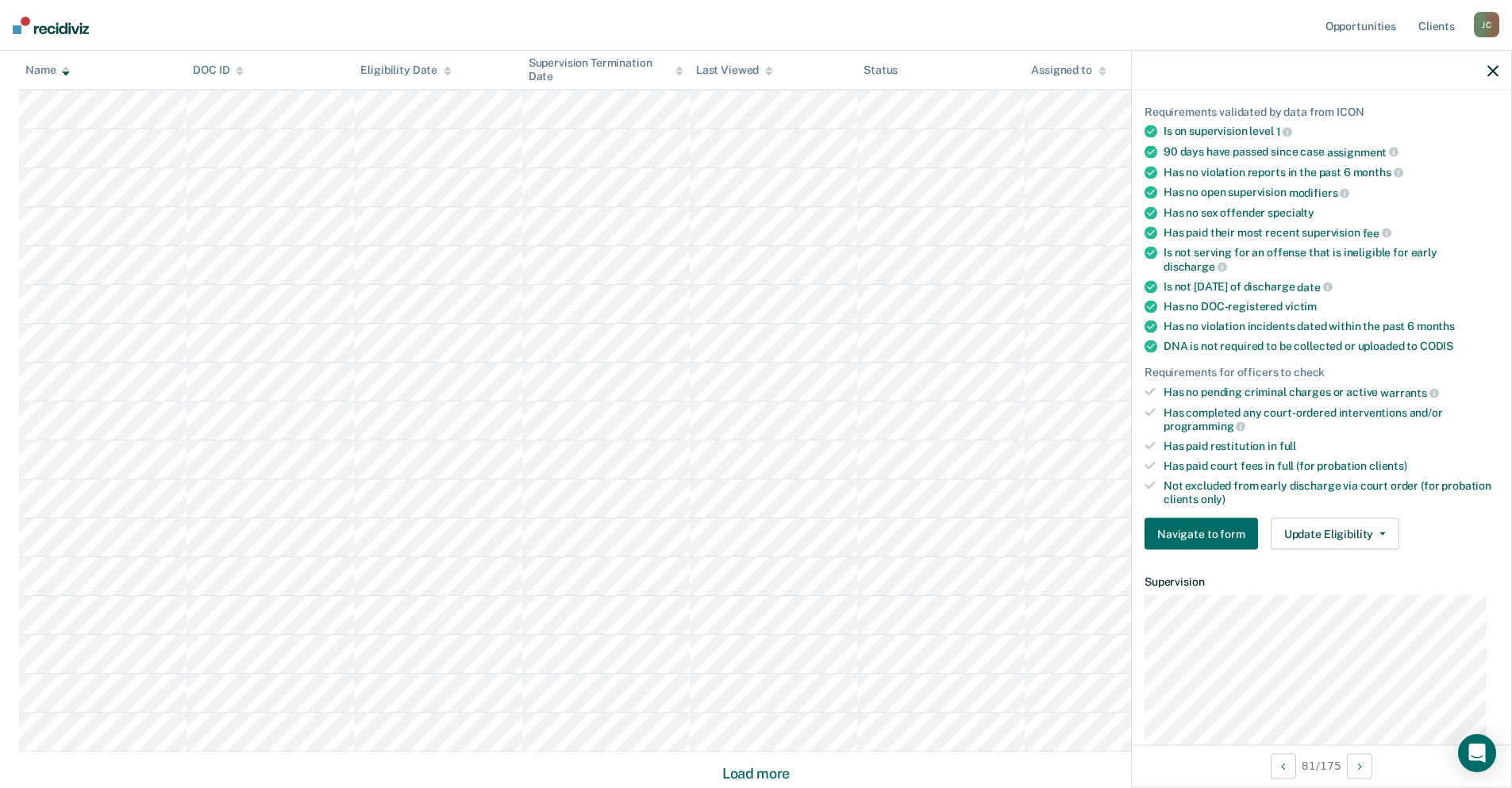
scroll to position [311, 0]
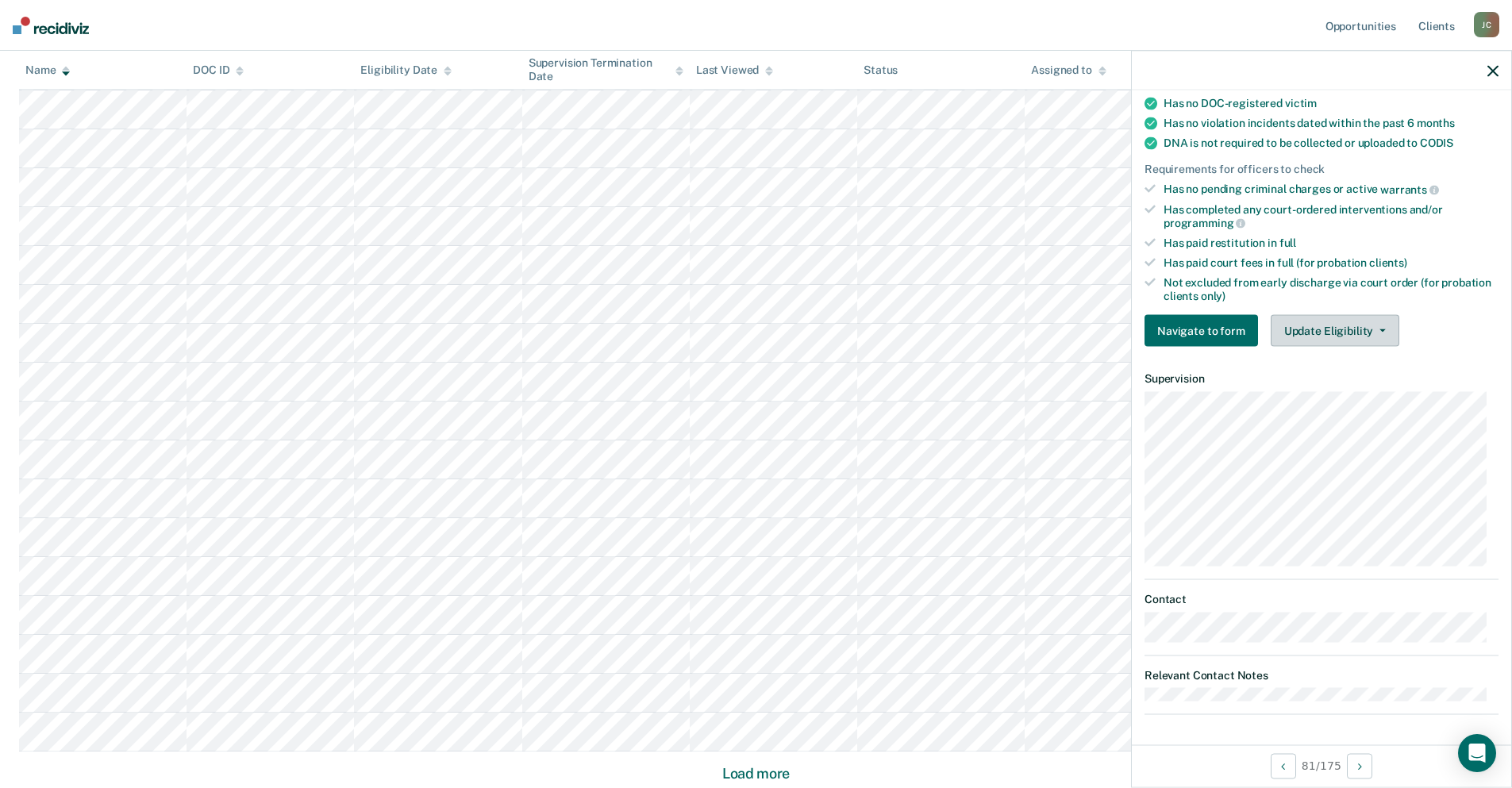
click at [1323, 333] on button "Update Eligibility" at bounding box center [1335, 331] width 128 height 32
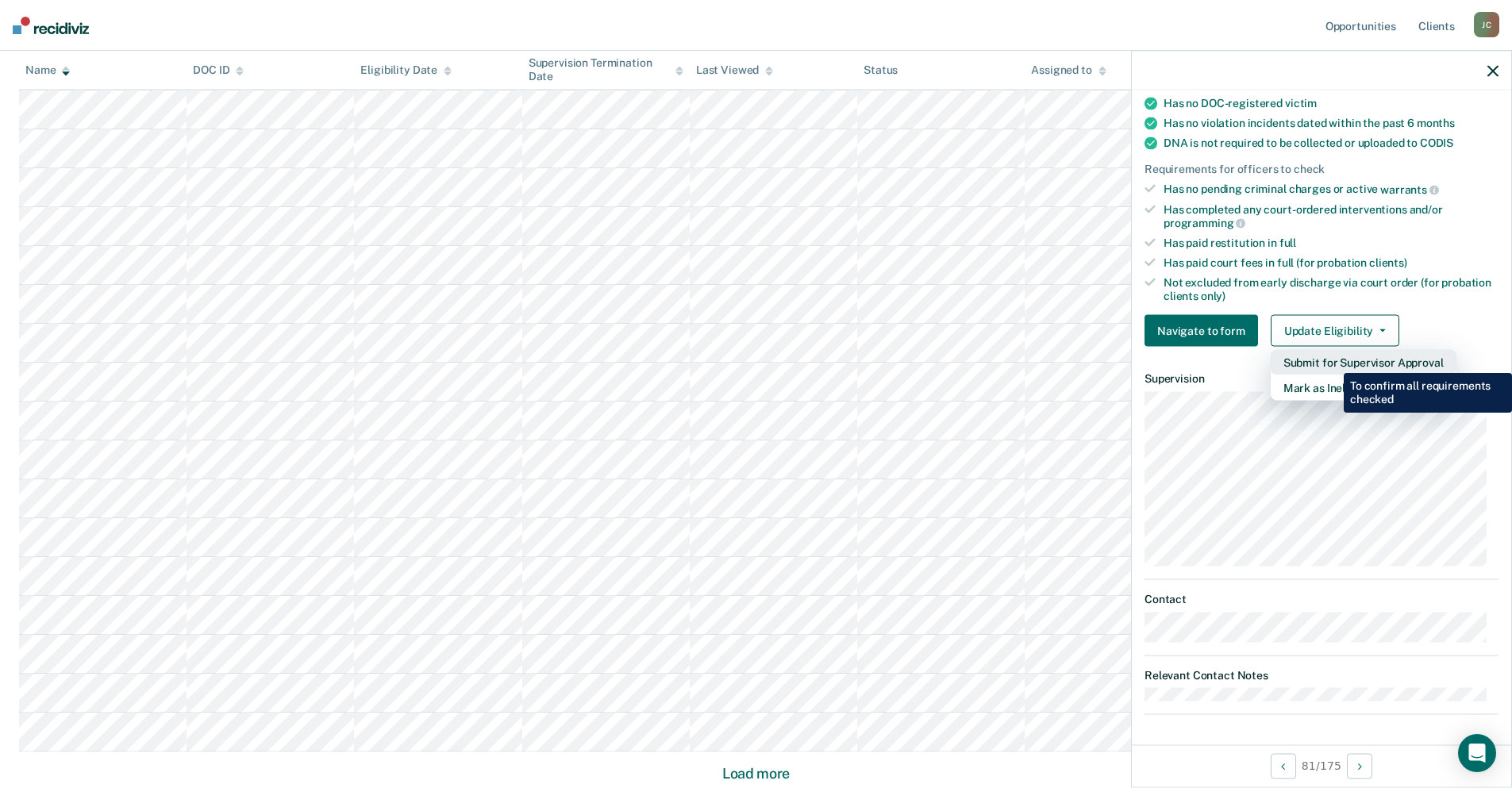
click at [1332, 361] on button "Submit for Supervisor Approval" at bounding box center [1364, 363] width 185 height 25
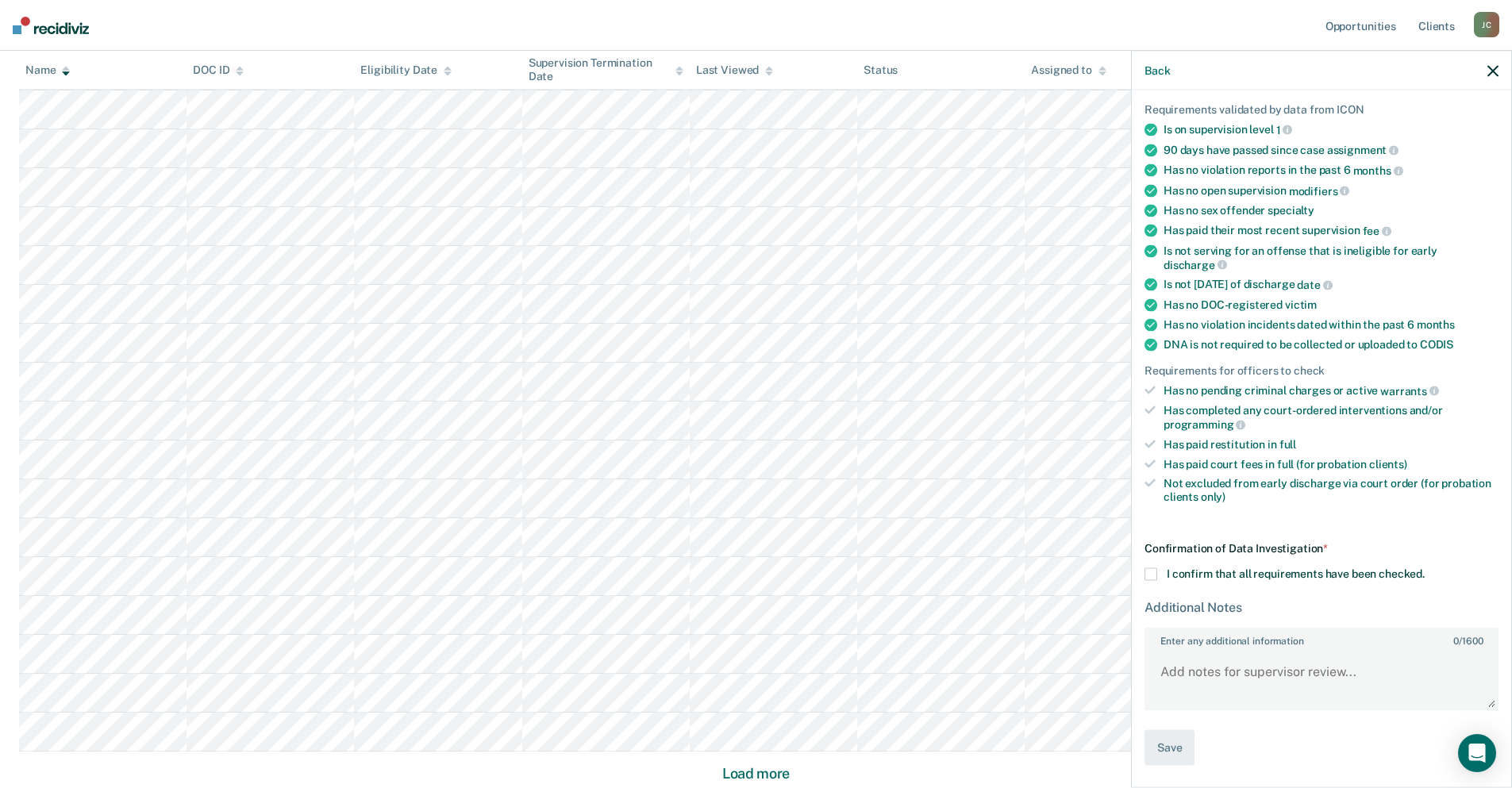
scroll to position [108, 0]
click at [1158, 574] on label "I confirm that all requirements have been checked." at bounding box center [1321, 574] width 354 height 12
click at [1425, 568] on input "I confirm that all requirements have been checked." at bounding box center [1425, 568] width 0 height 0
click at [1178, 734] on button "Save" at bounding box center [1169, 747] width 50 height 36
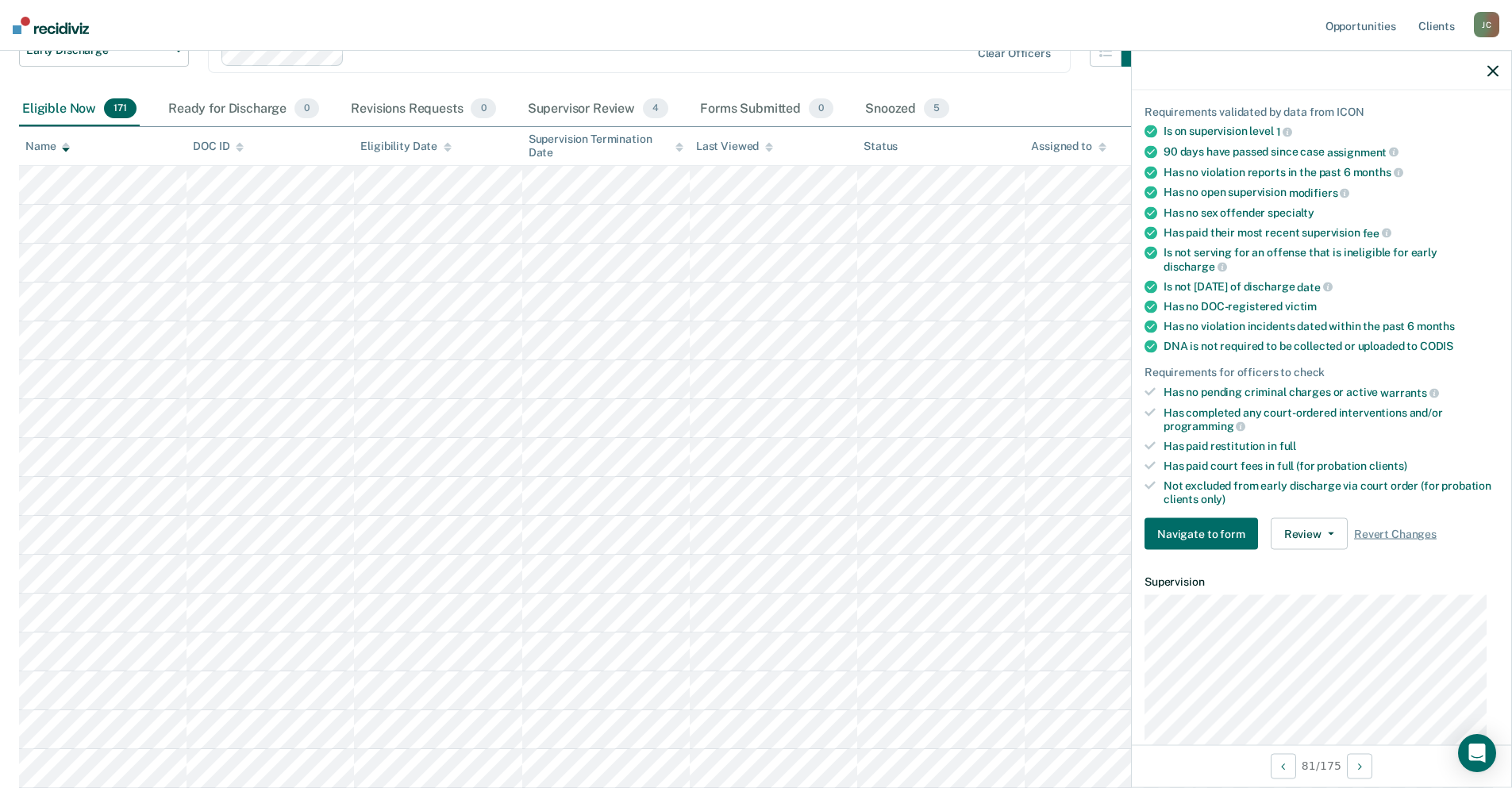
scroll to position [0, 0]
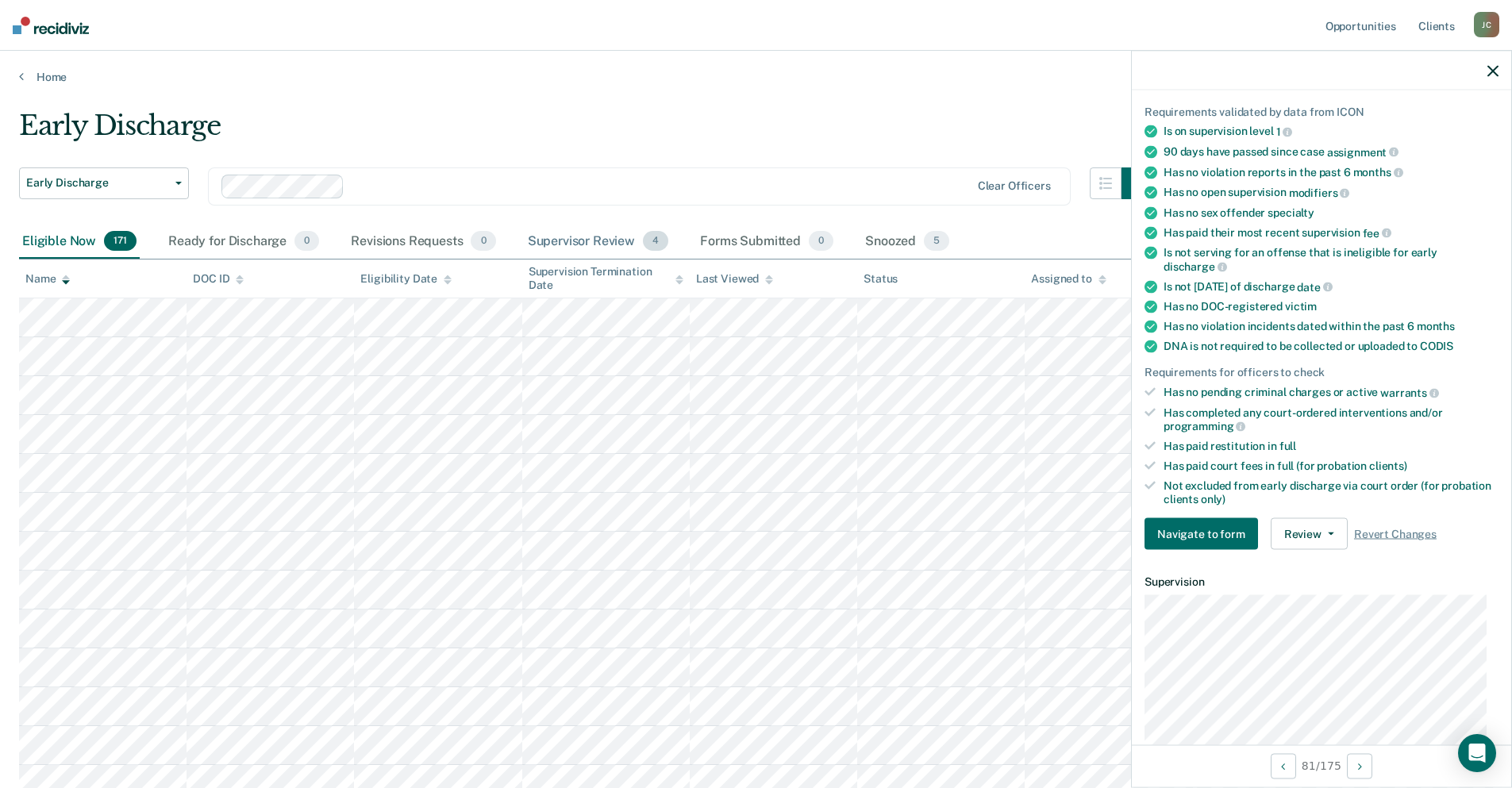
click at [595, 239] on div "Supervisor Review 4" at bounding box center [598, 242] width 148 height 35
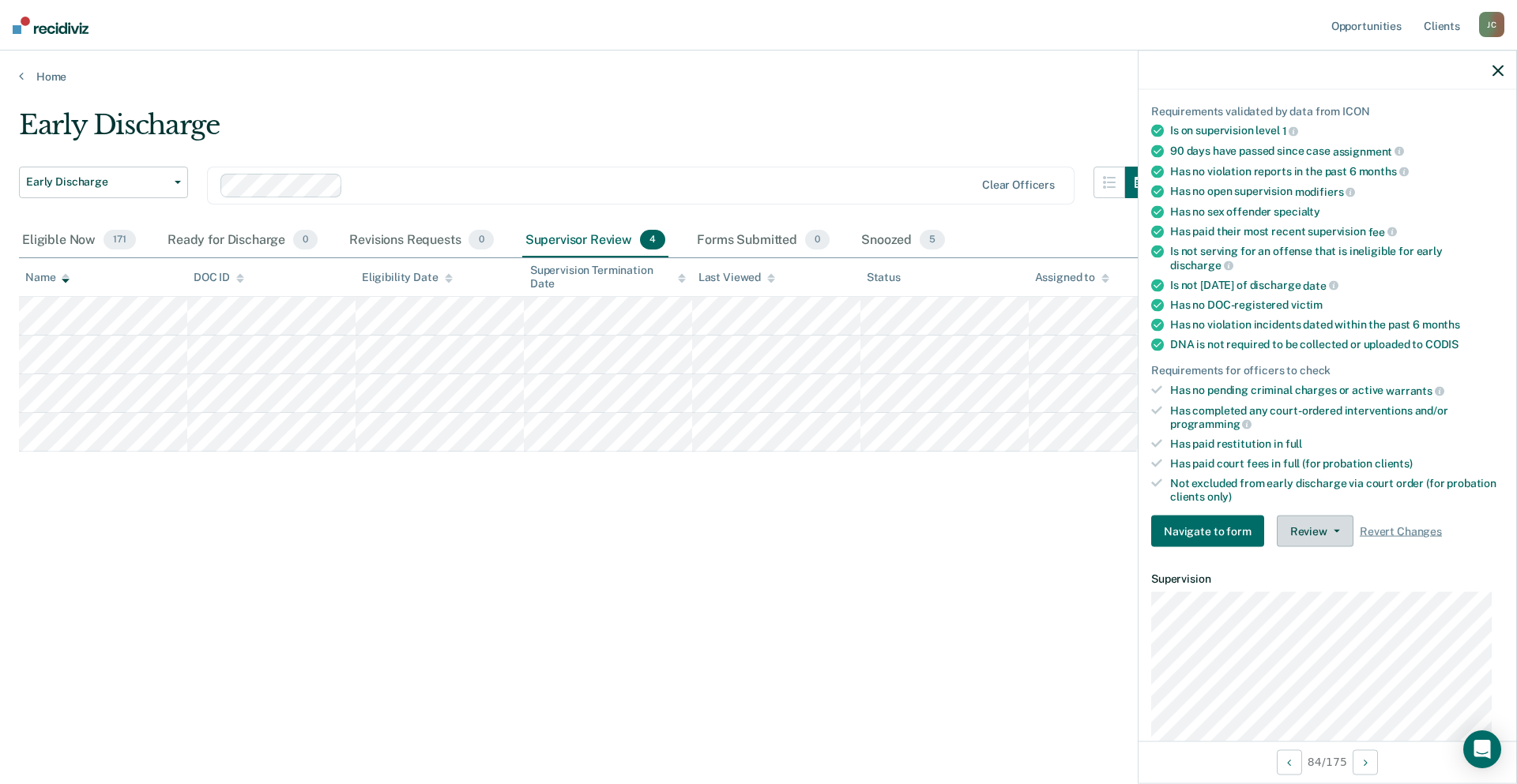
click at [1333, 531] on button "Review" at bounding box center [1315, 531] width 77 height 31
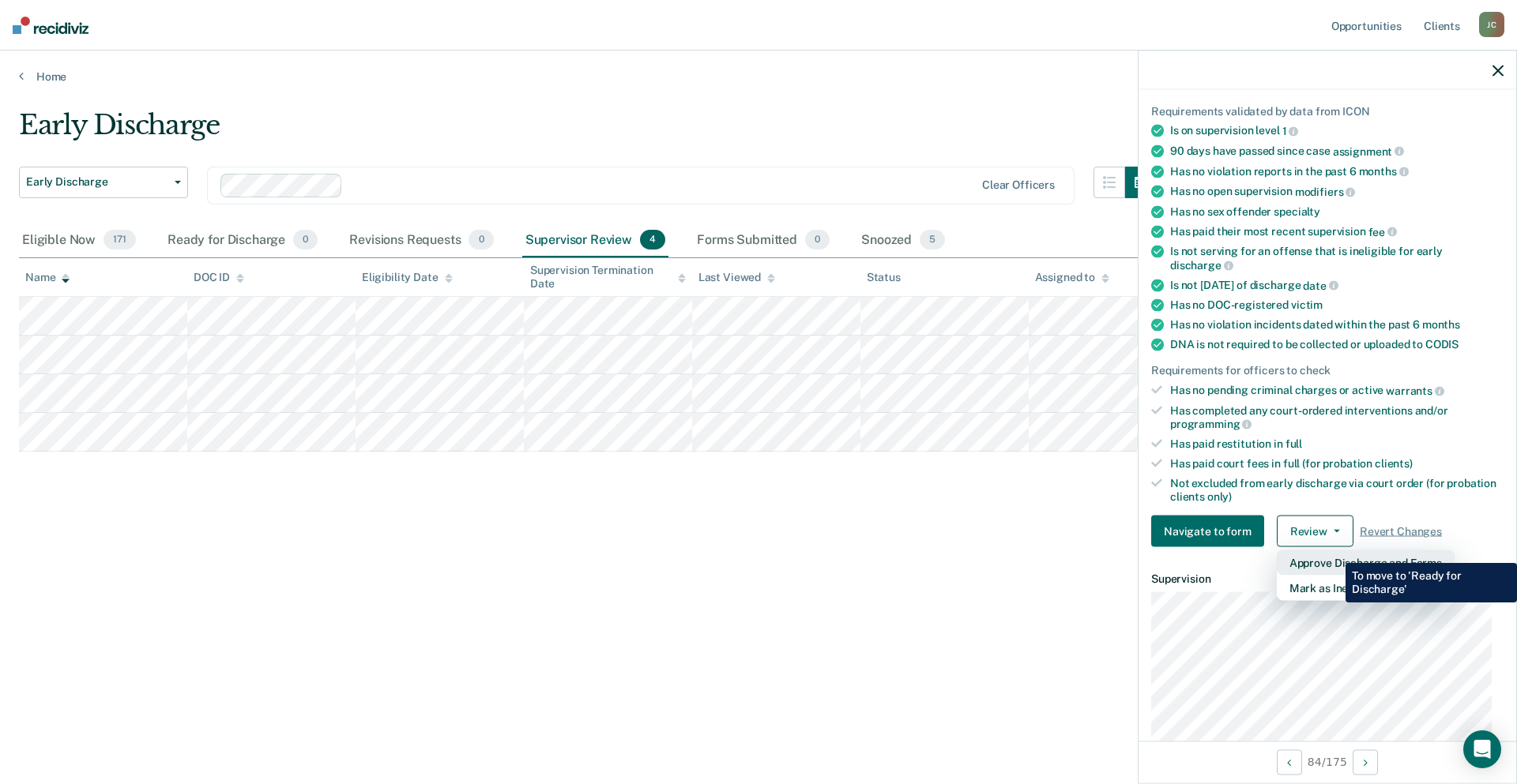
click at [1333, 552] on button "Approve Discharge and Forms" at bounding box center [1365, 563] width 177 height 25
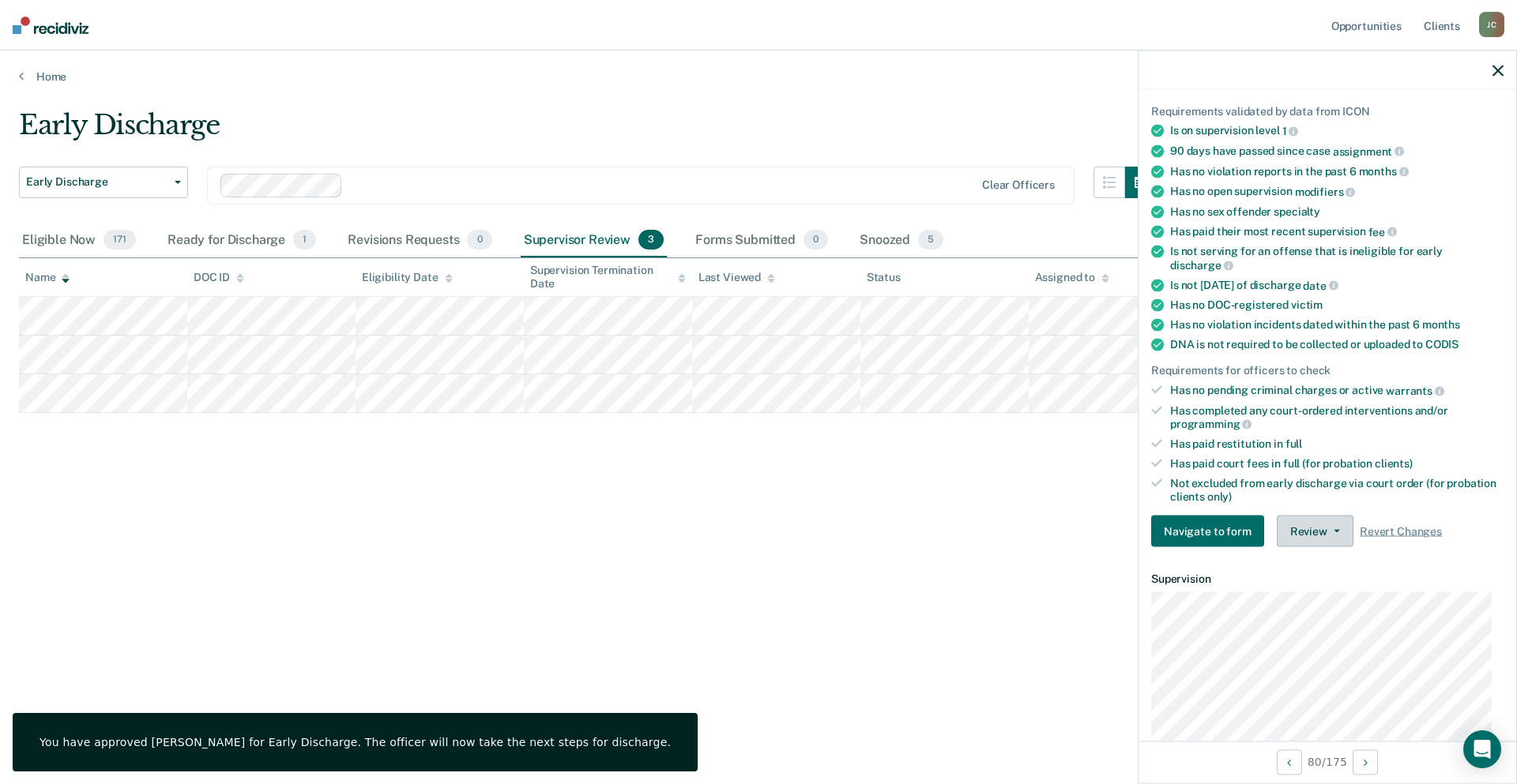
click at [1288, 531] on button "Review" at bounding box center [1315, 531] width 77 height 31
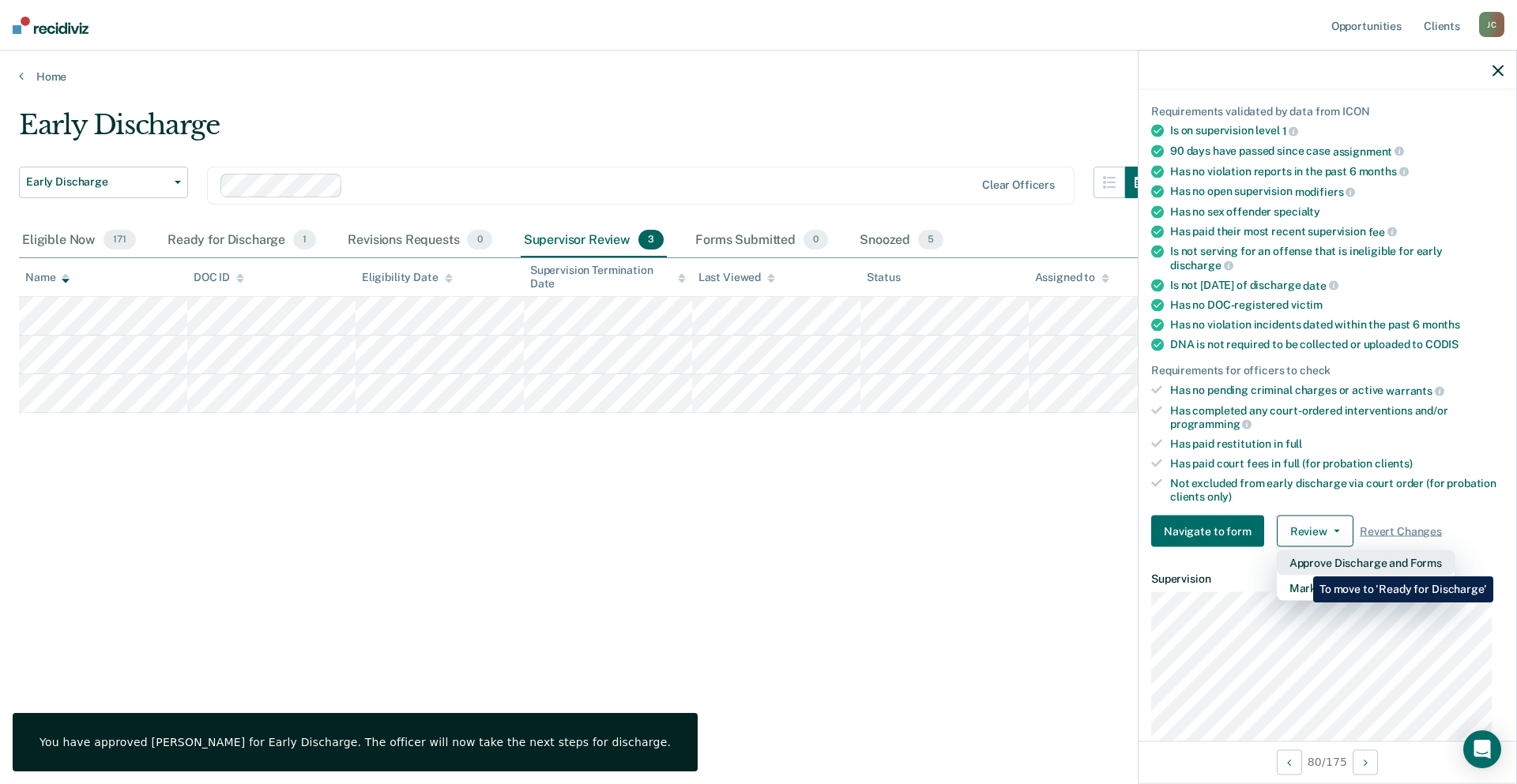
click at [1301, 565] on button "Approve Discharge and Forms" at bounding box center [1365, 563] width 177 height 25
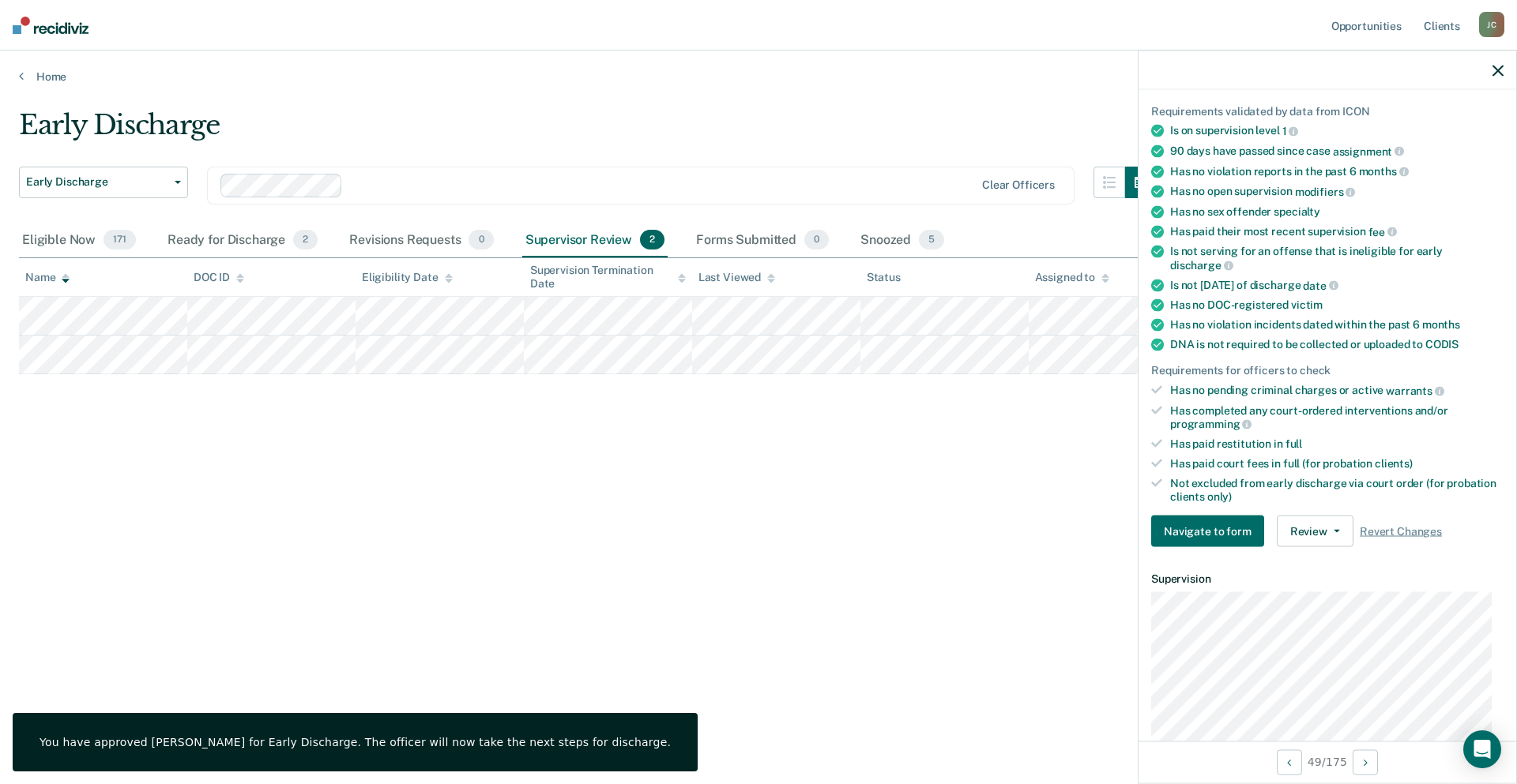
click at [1315, 547] on div "Requirements validated by data from ICON Is on supervision level 1 90 days have…" at bounding box center [1327, 319] width 378 height 481
click at [1317, 541] on button "Review" at bounding box center [1315, 531] width 77 height 31
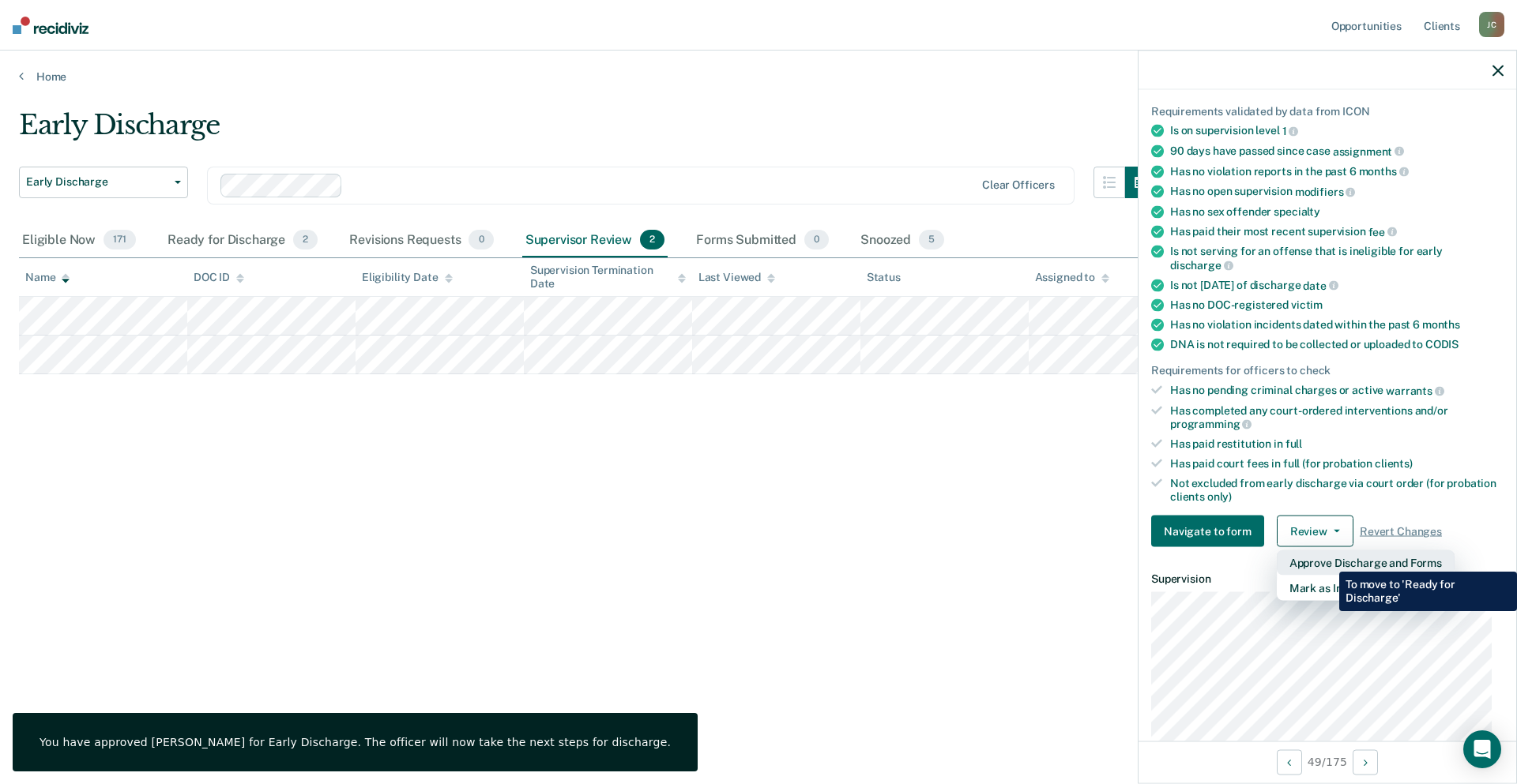
click at [1327, 560] on button "Approve Discharge and Forms" at bounding box center [1365, 563] width 177 height 25
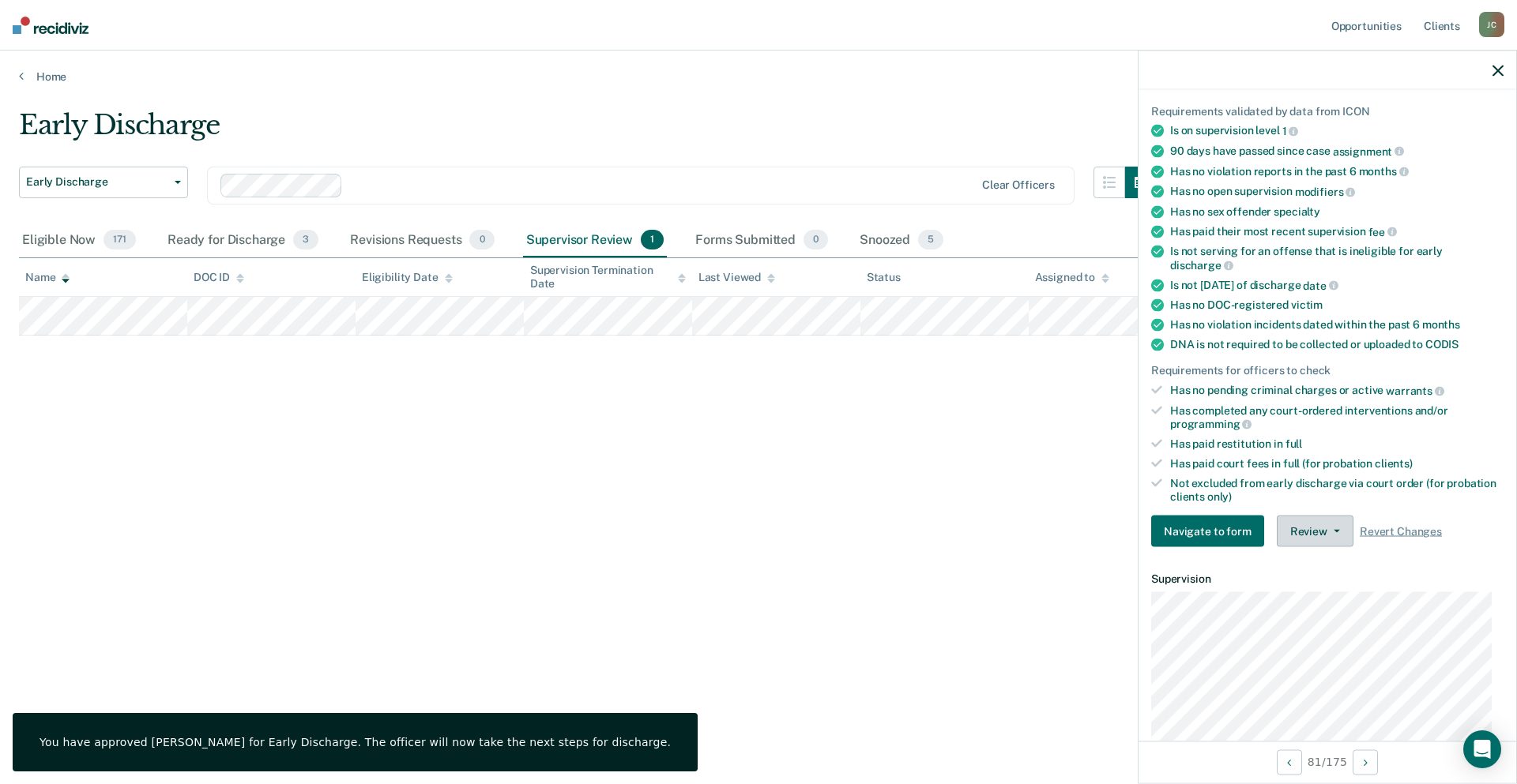
click at [1305, 534] on button "Review" at bounding box center [1315, 531] width 77 height 31
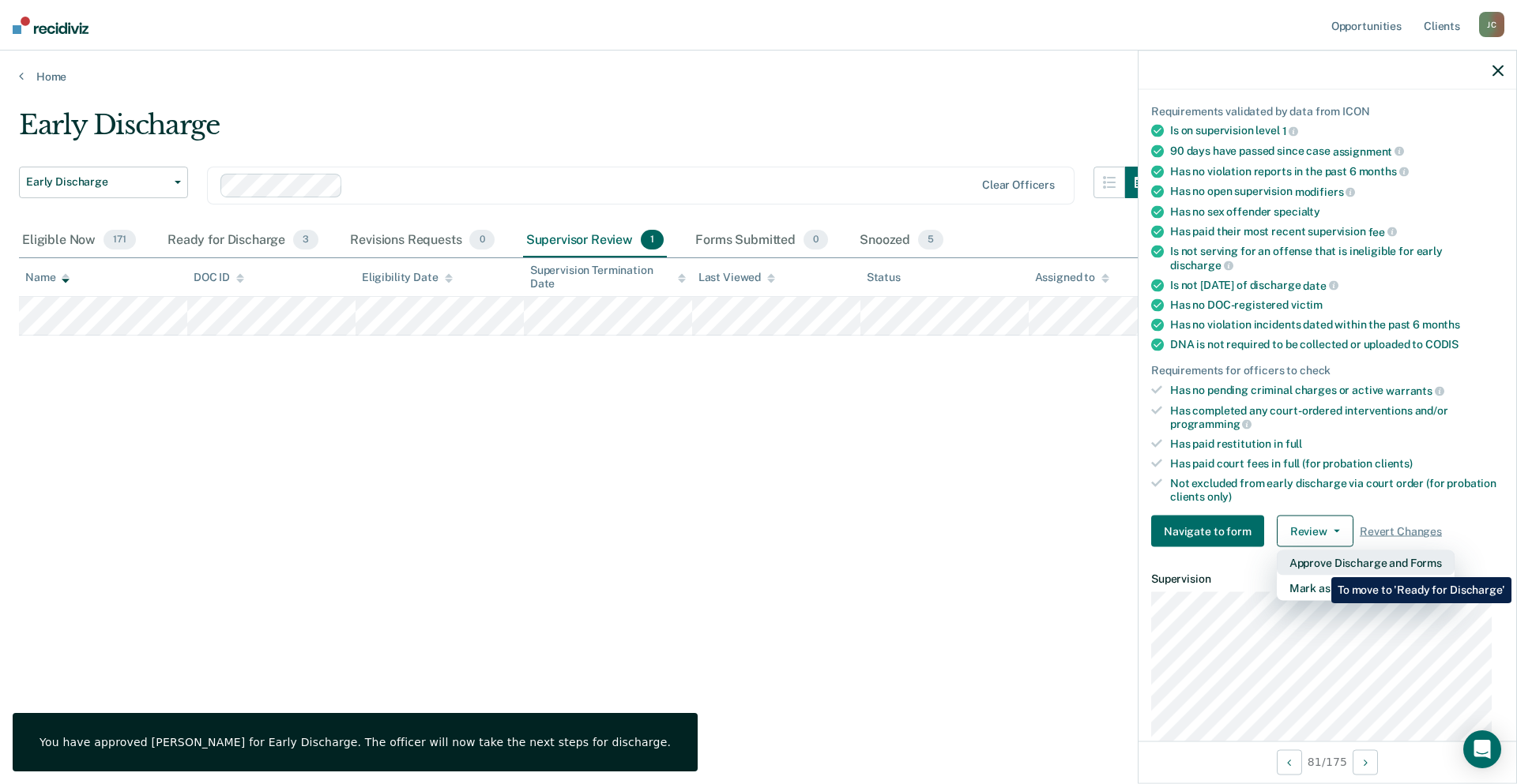
click at [1319, 565] on button "Approve Discharge and Forms" at bounding box center [1365, 563] width 177 height 25
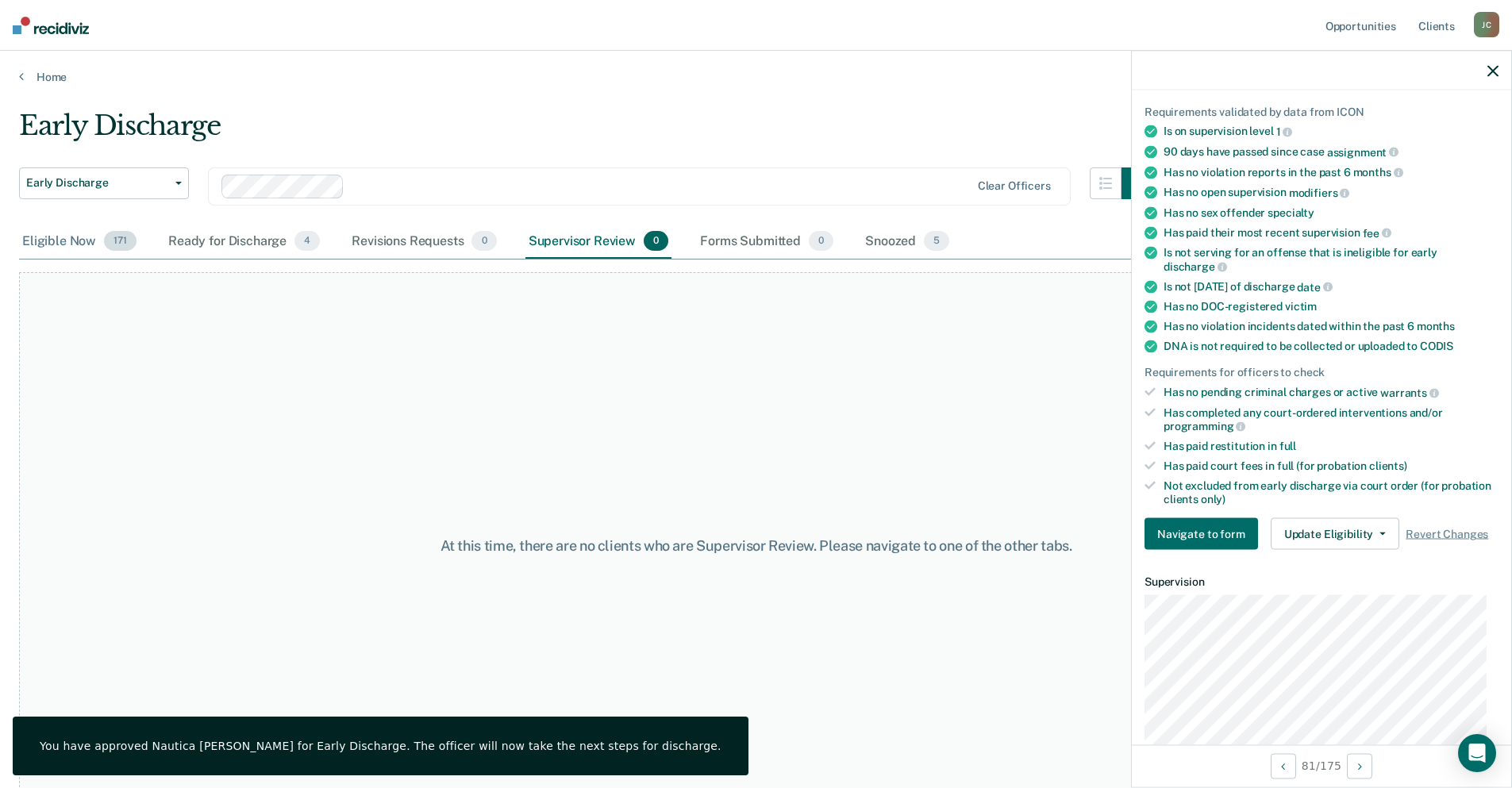
click at [73, 239] on div "Eligible Now 171" at bounding box center [79, 242] width 120 height 35
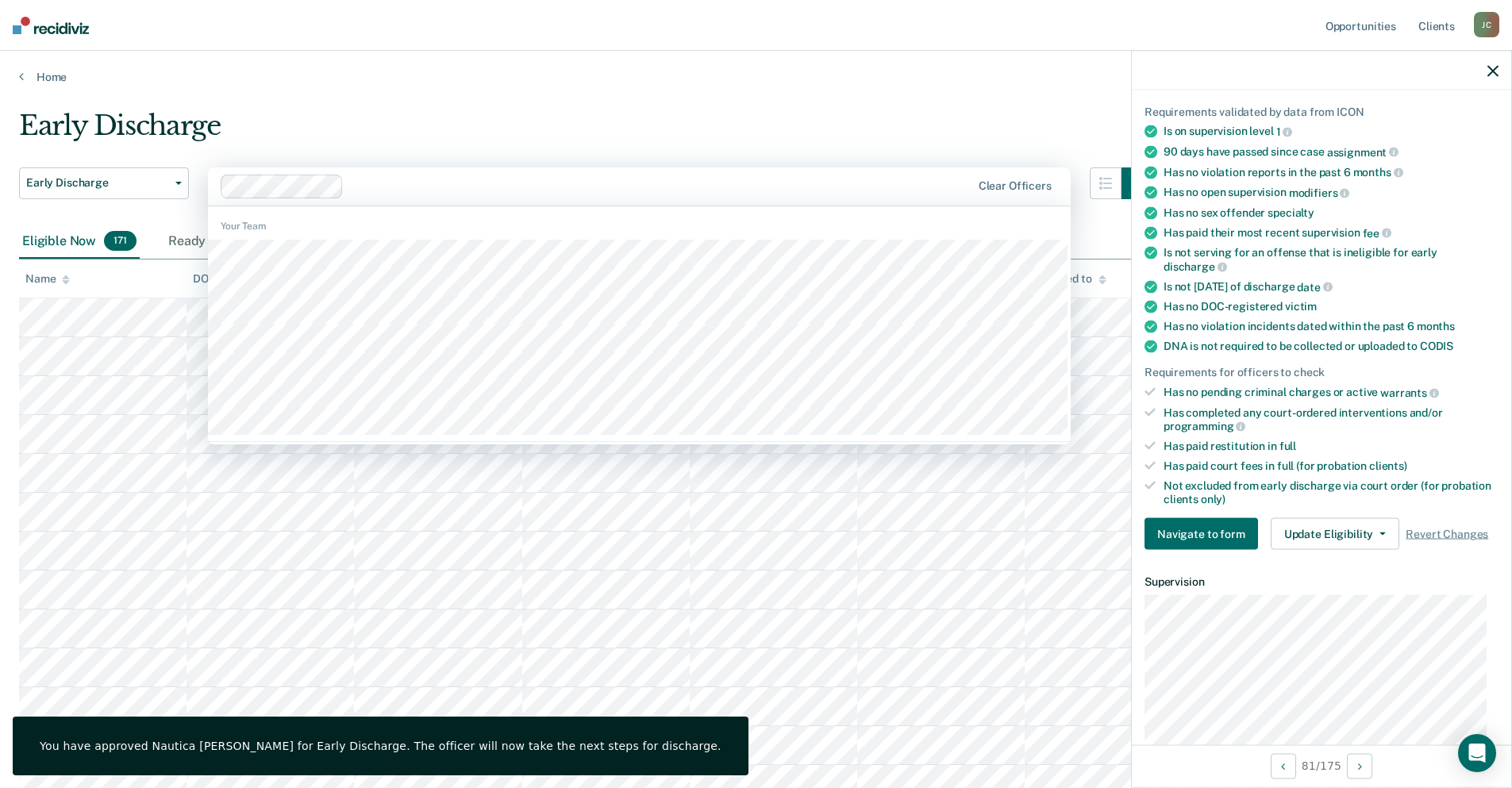
click at [688, 187] on div at bounding box center [661, 186] width 621 height 18
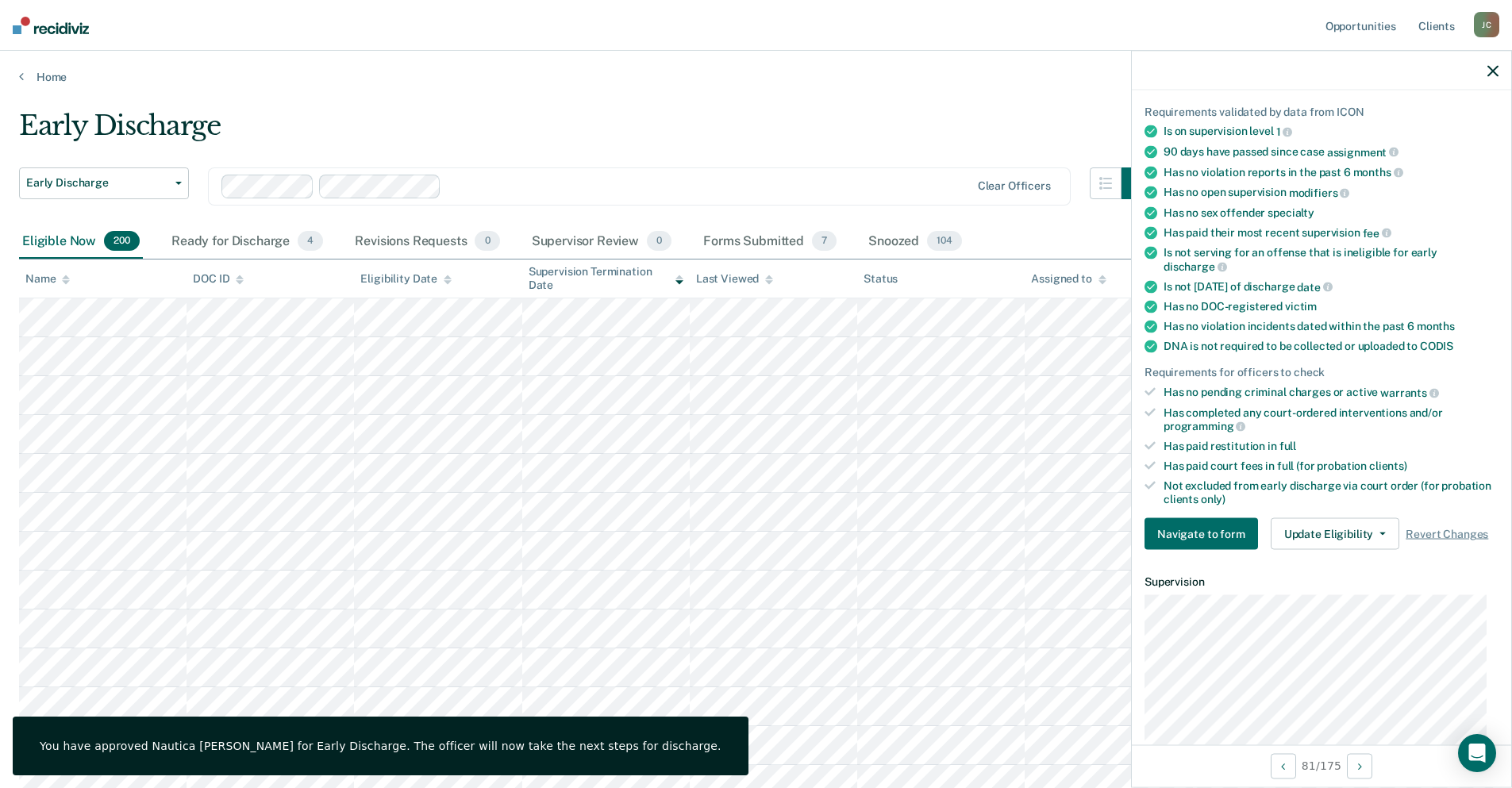
click at [581, 179] on div at bounding box center [709, 186] width 522 height 18
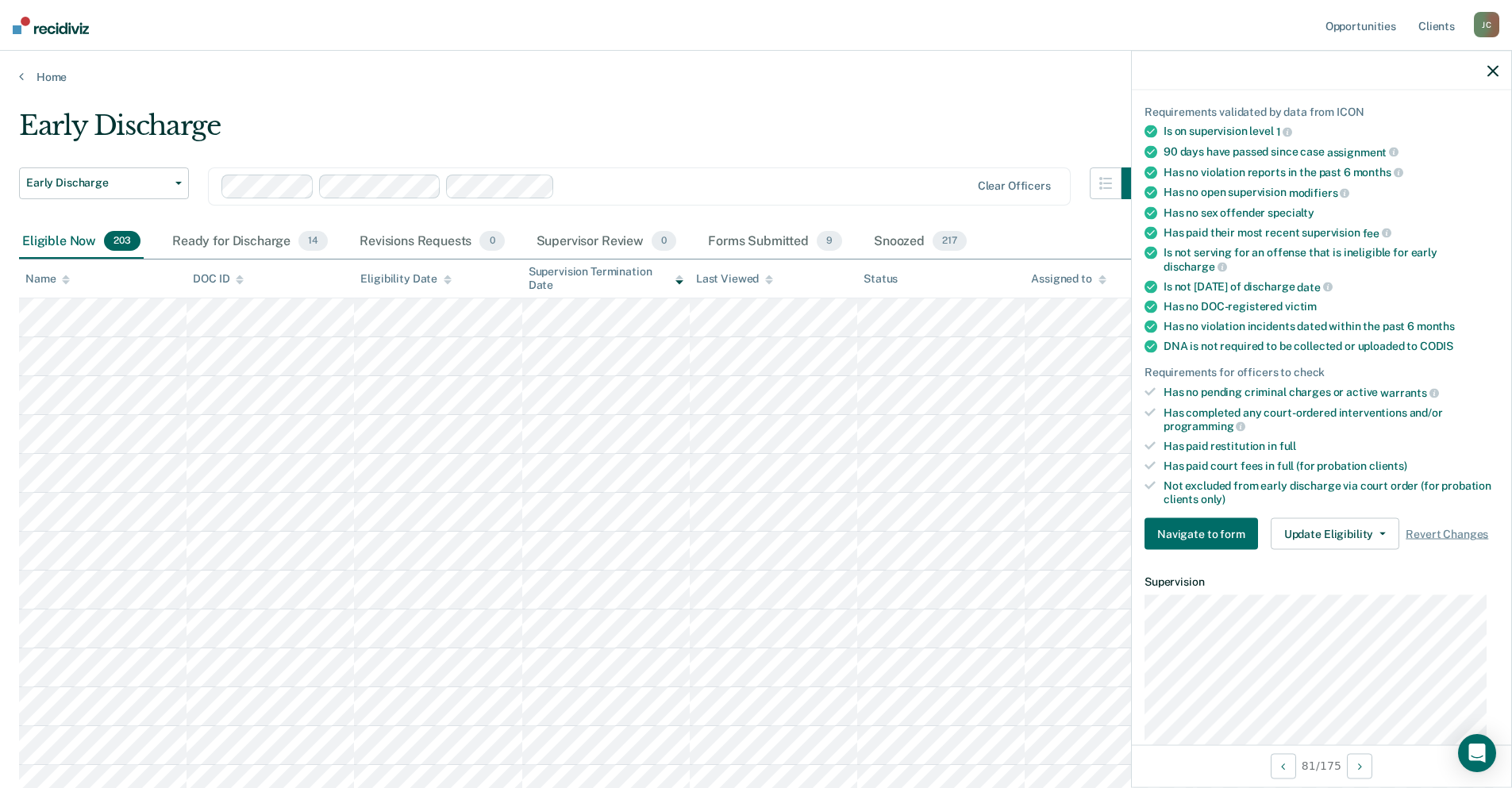
click at [690, 187] on div at bounding box center [765, 186] width 408 height 18
click at [721, 185] on div at bounding box center [812, 186] width 315 height 18
click at [812, 188] on div at bounding box center [868, 186] width 204 height 18
click at [886, 188] on div at bounding box center [917, 186] width 103 height 18
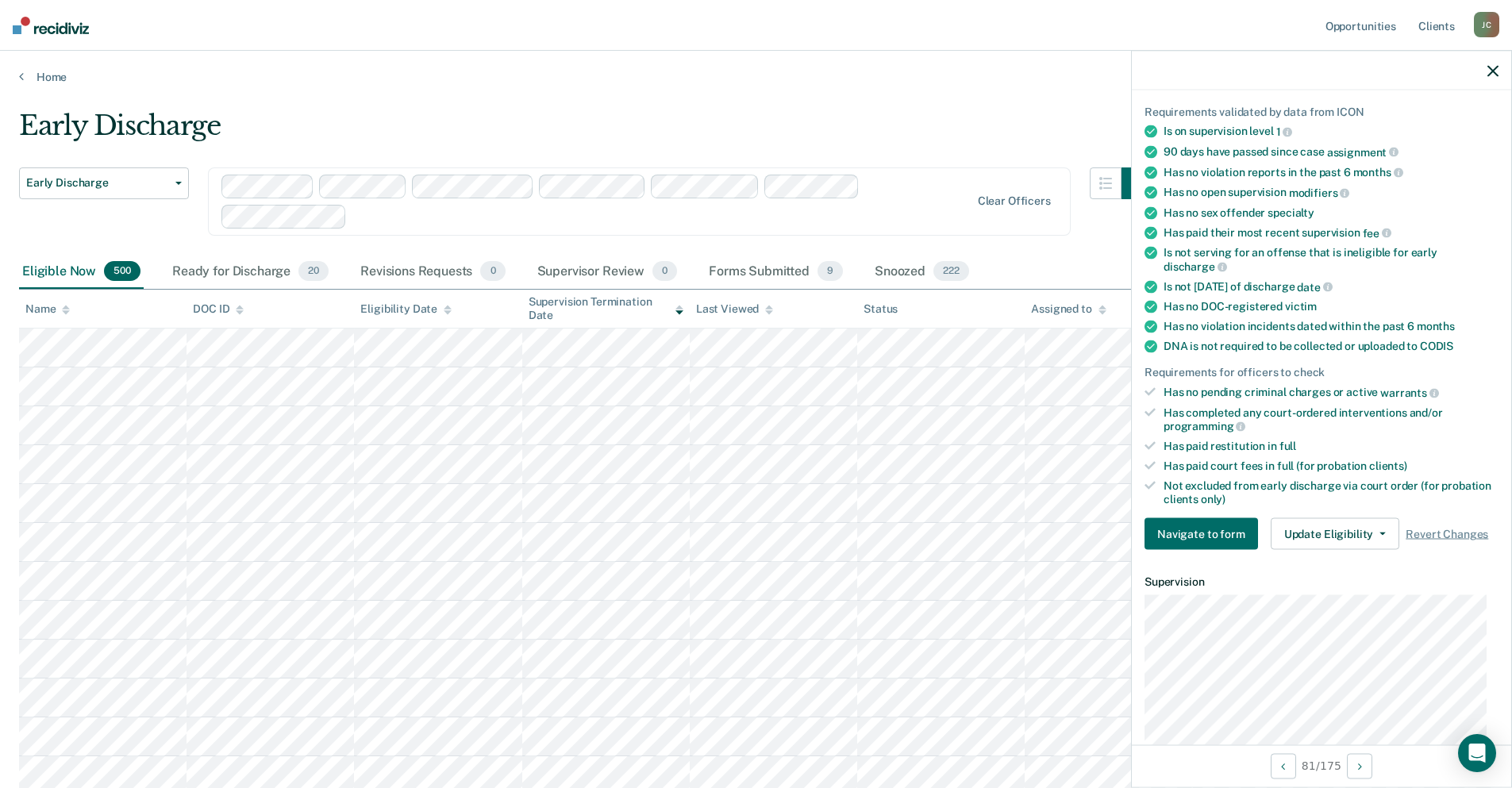
click at [939, 184] on div at bounding box center [597, 201] width 750 height 54
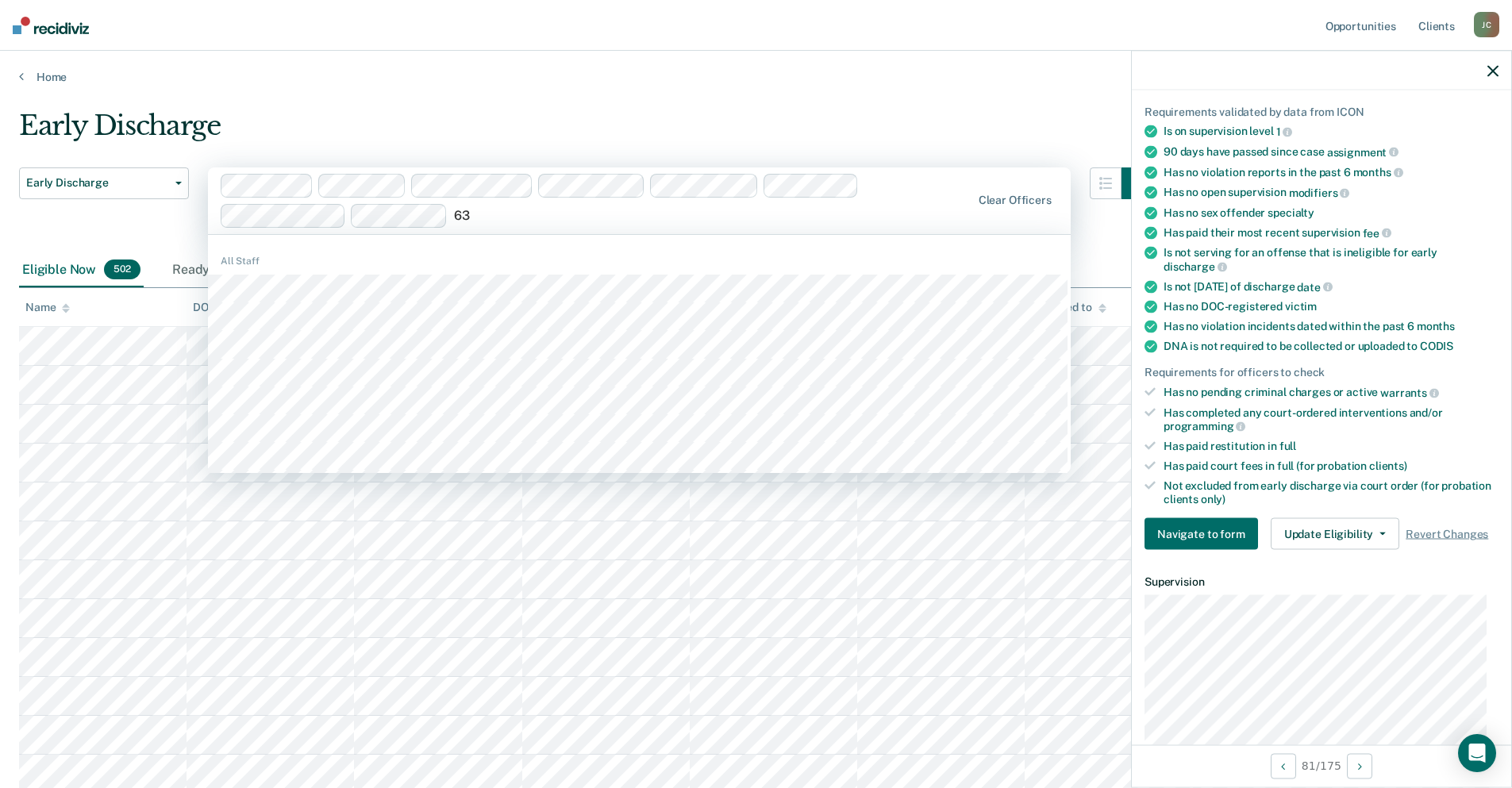
type input "6"
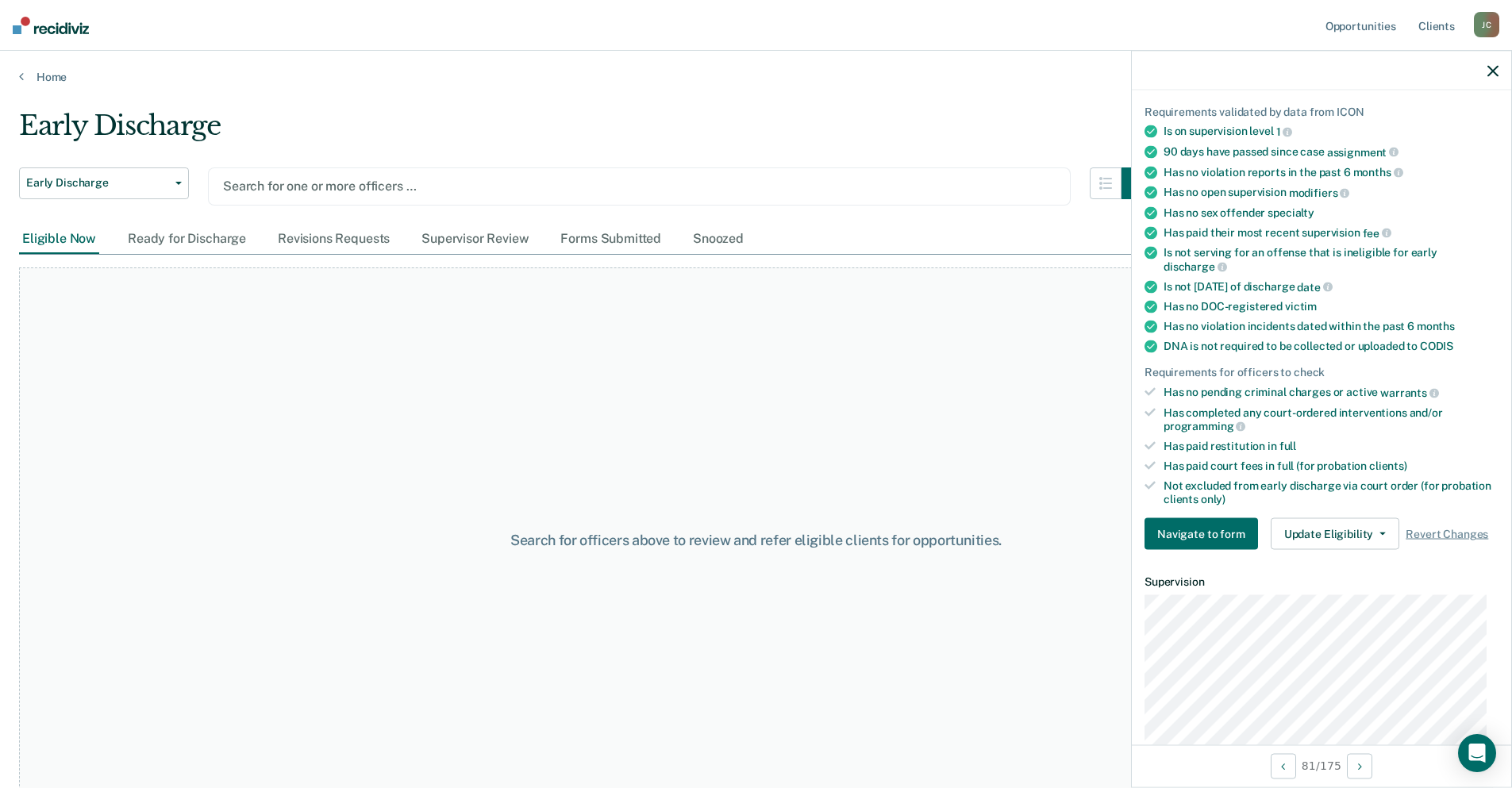
click at [530, 191] on div at bounding box center [640, 186] width 833 height 18
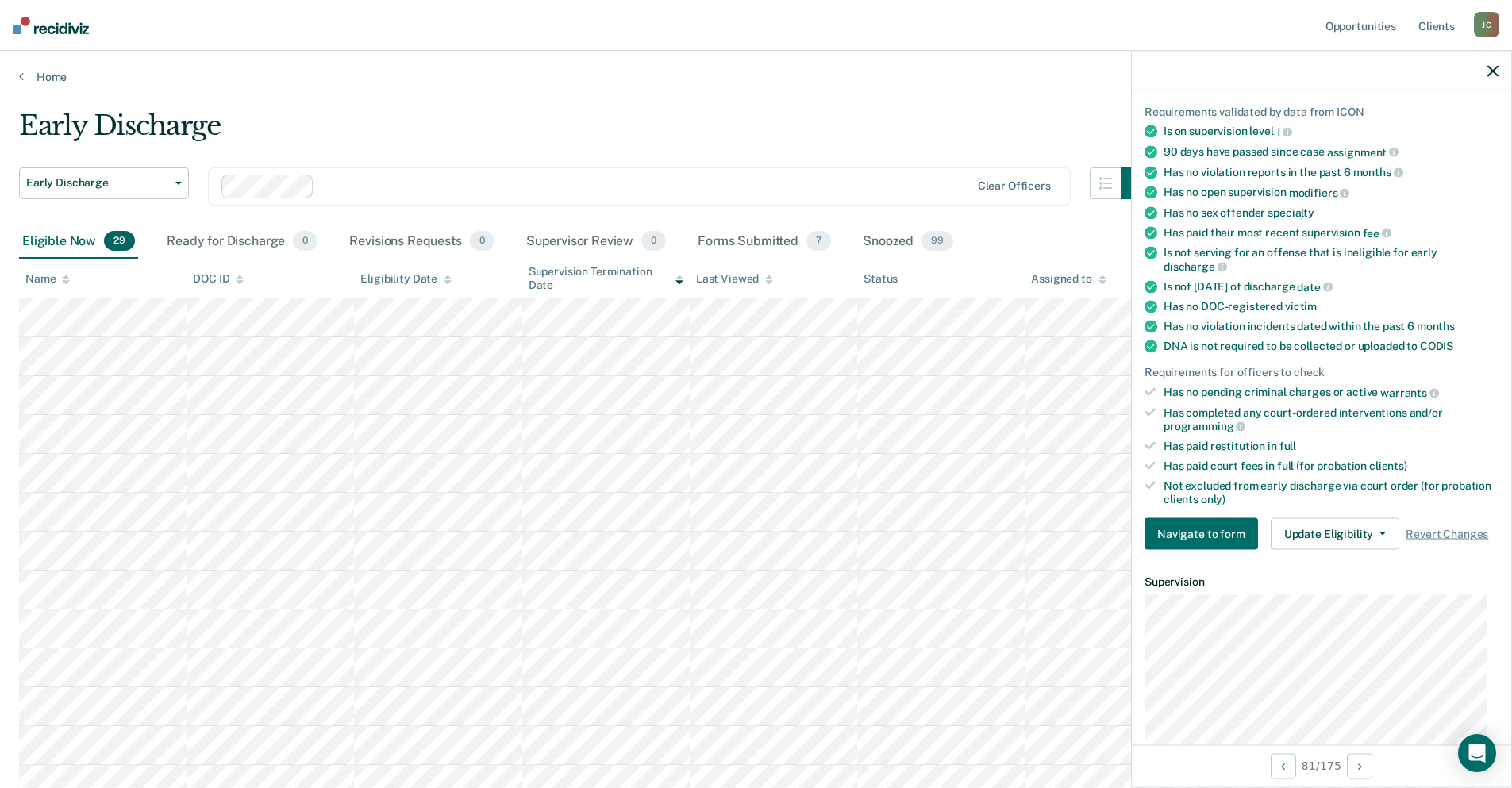
click at [54, 242] on div "Eligible Now 29" at bounding box center [79, 242] width 119 height 35
click at [65, 284] on icon at bounding box center [65, 282] width 8 height 4
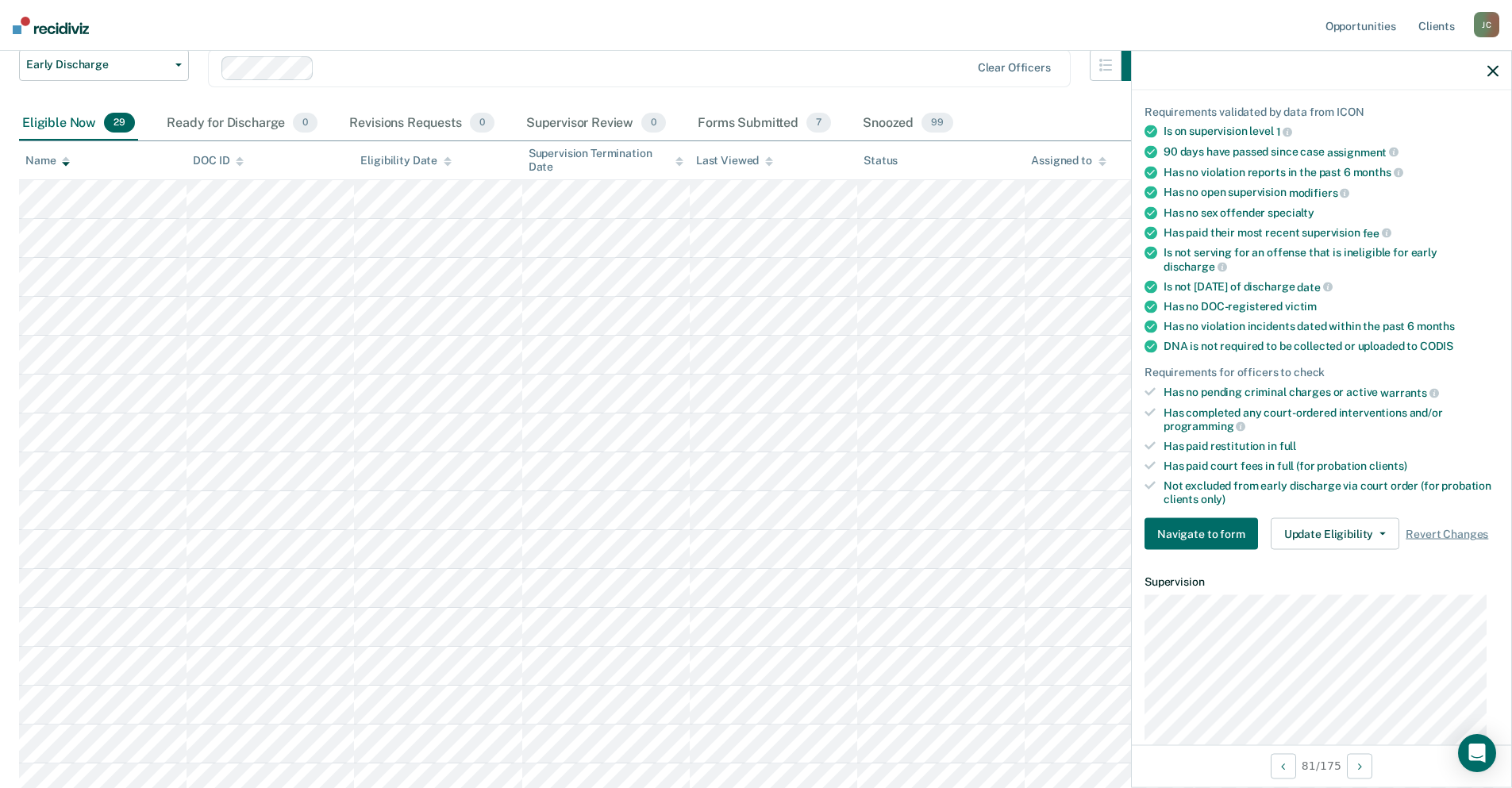
scroll to position [118, 0]
click at [753, 119] on div "Forms Submitted 7" at bounding box center [764, 125] width 140 height 35
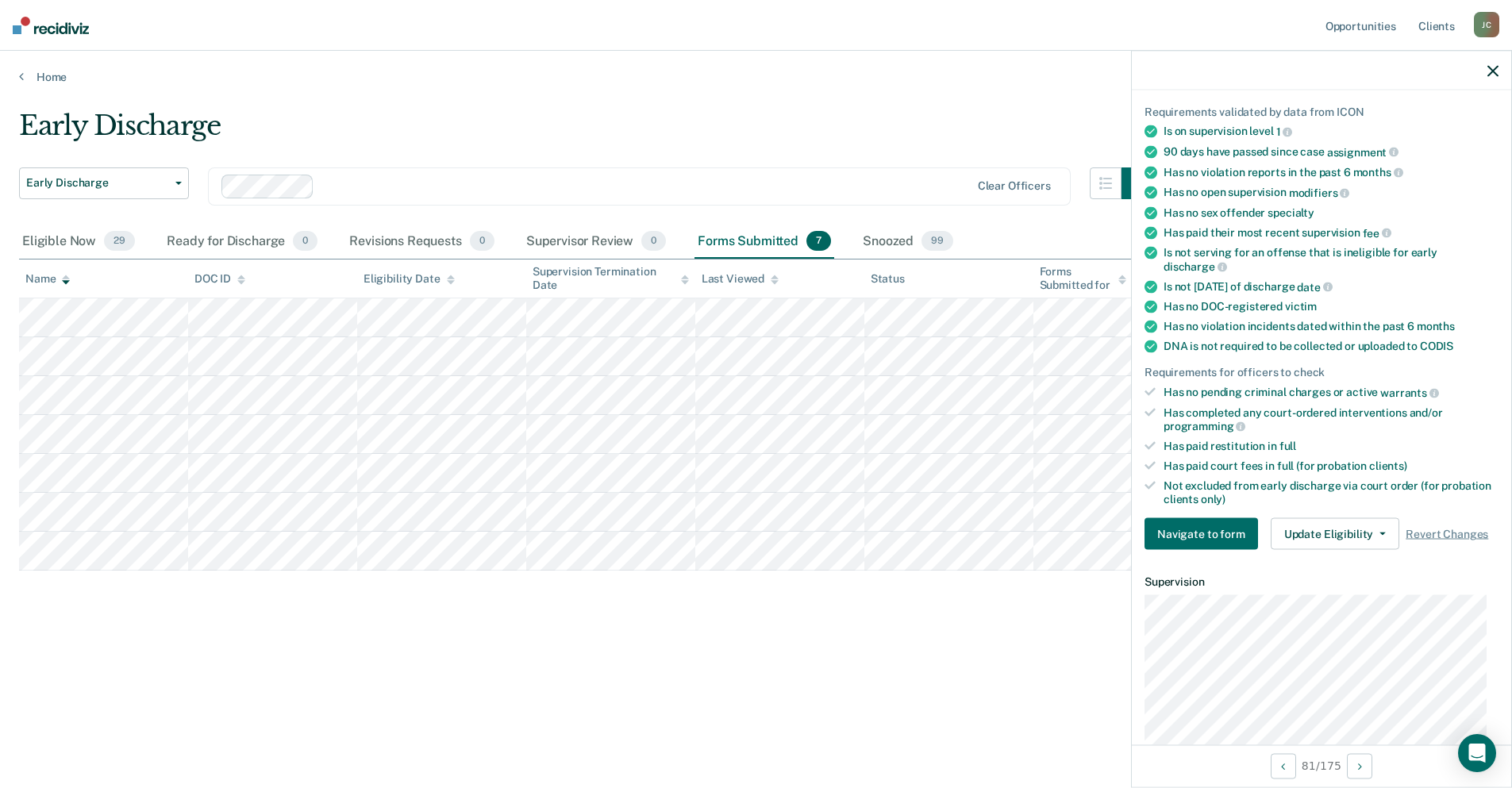
scroll to position [0, 0]
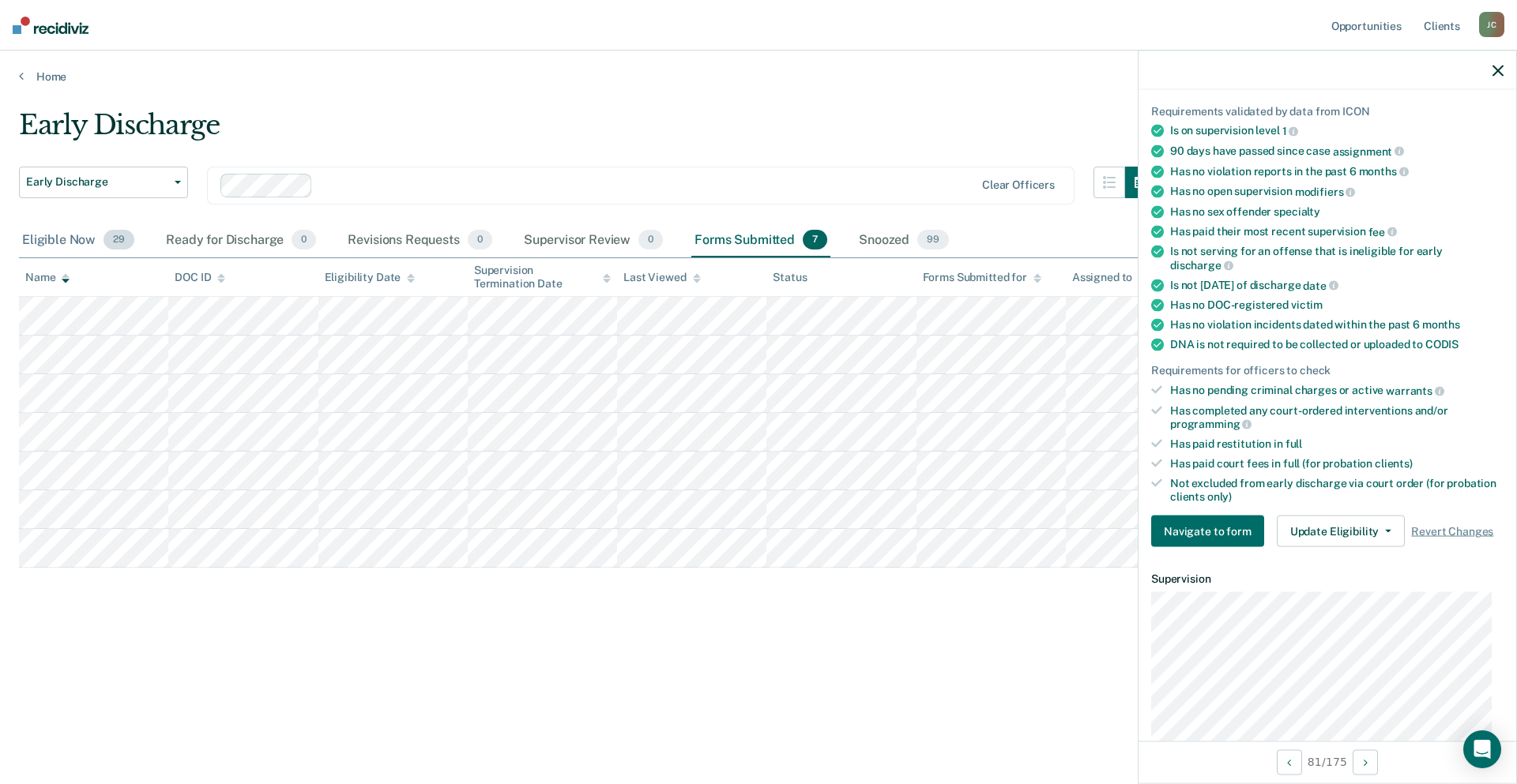
click at [70, 239] on div "Eligible Now 29" at bounding box center [79, 241] width 119 height 35
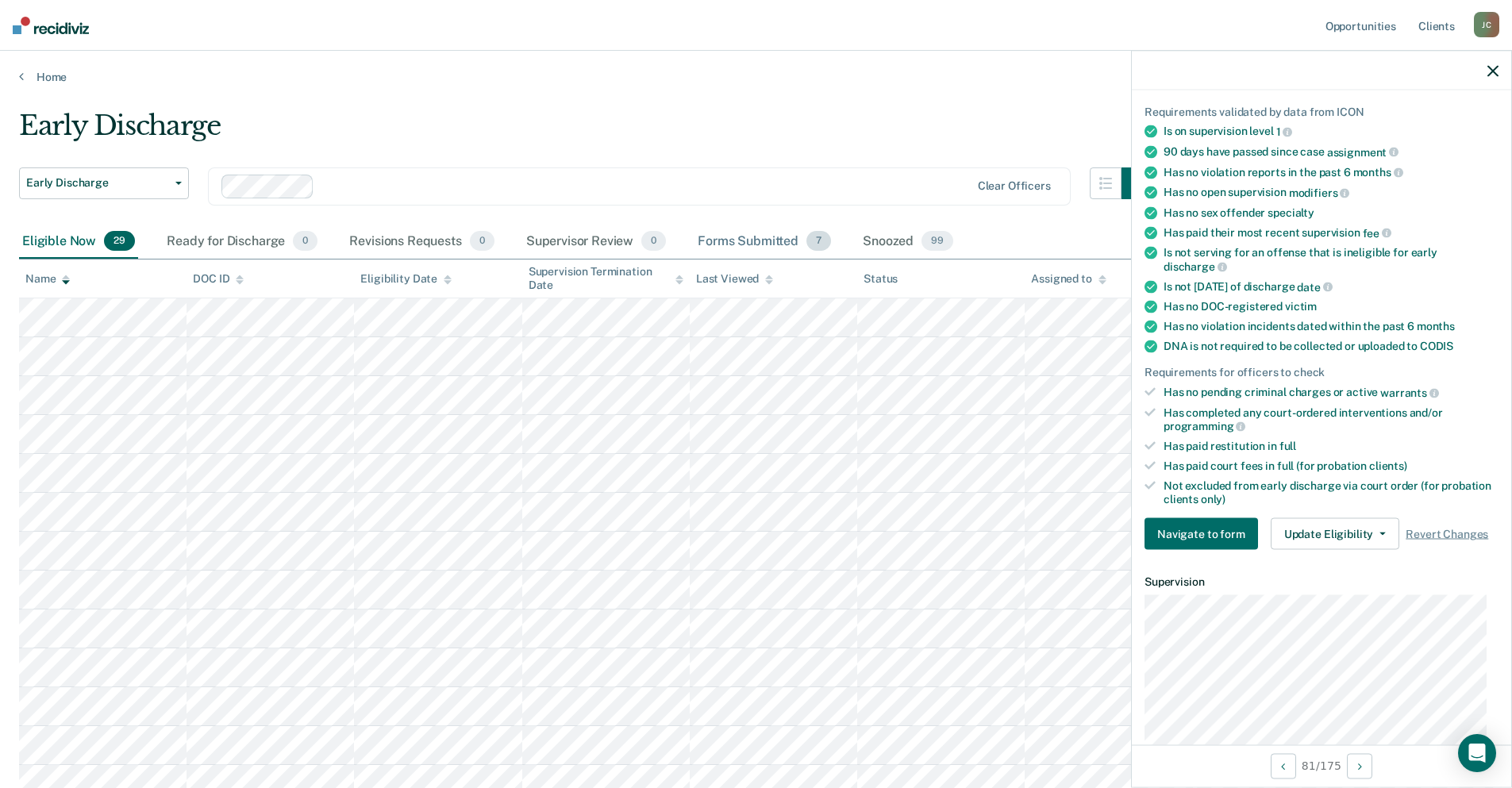
click at [768, 236] on div "Forms Submitted 7" at bounding box center [764, 242] width 140 height 35
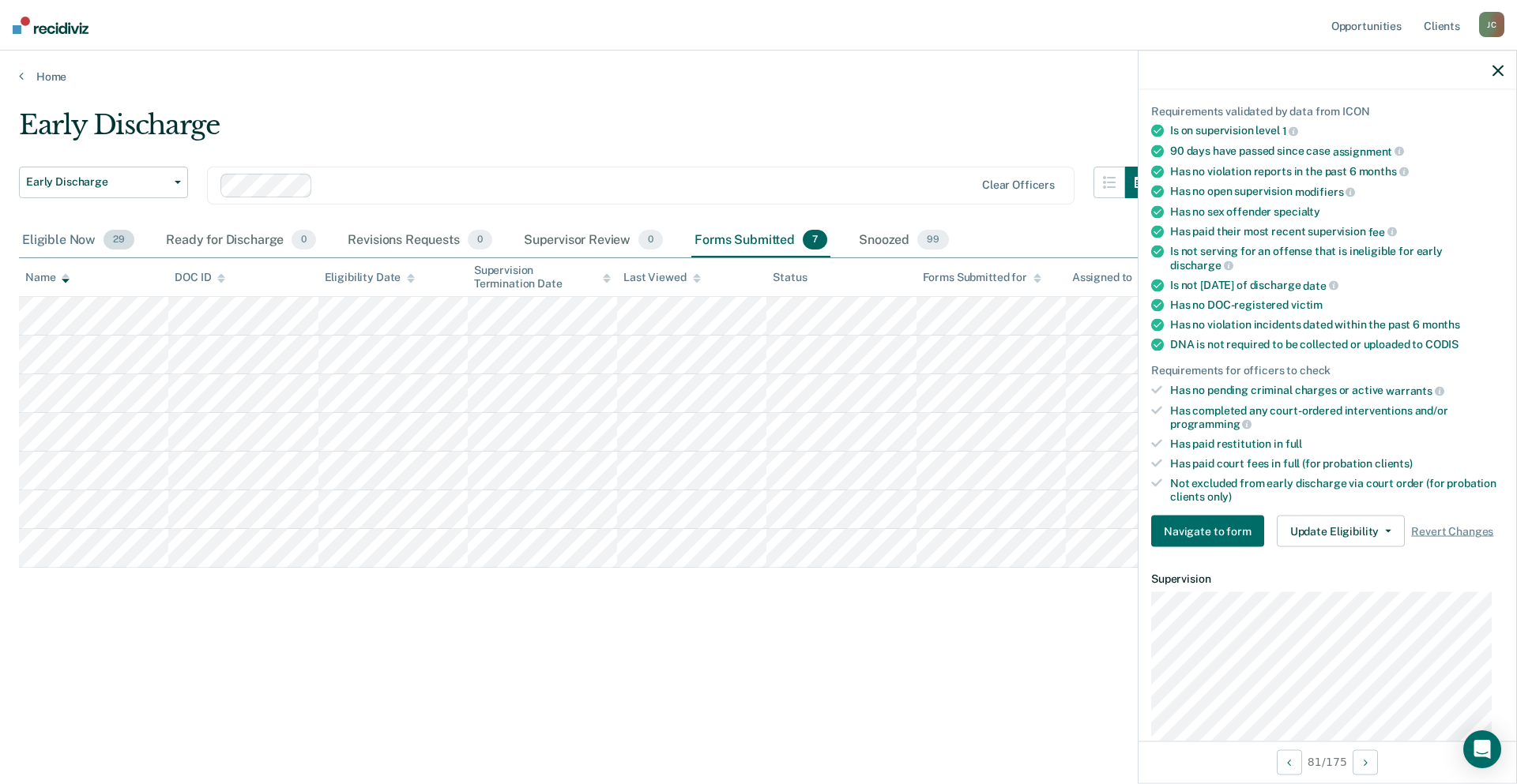
drag, startPoint x: 57, startPoint y: 232, endPoint x: 76, endPoint y: 255, distance: 29.8
click at [57, 232] on div "Eligible Now 29" at bounding box center [79, 241] width 119 height 35
